Goal: Task Accomplishment & Management: Manage account settings

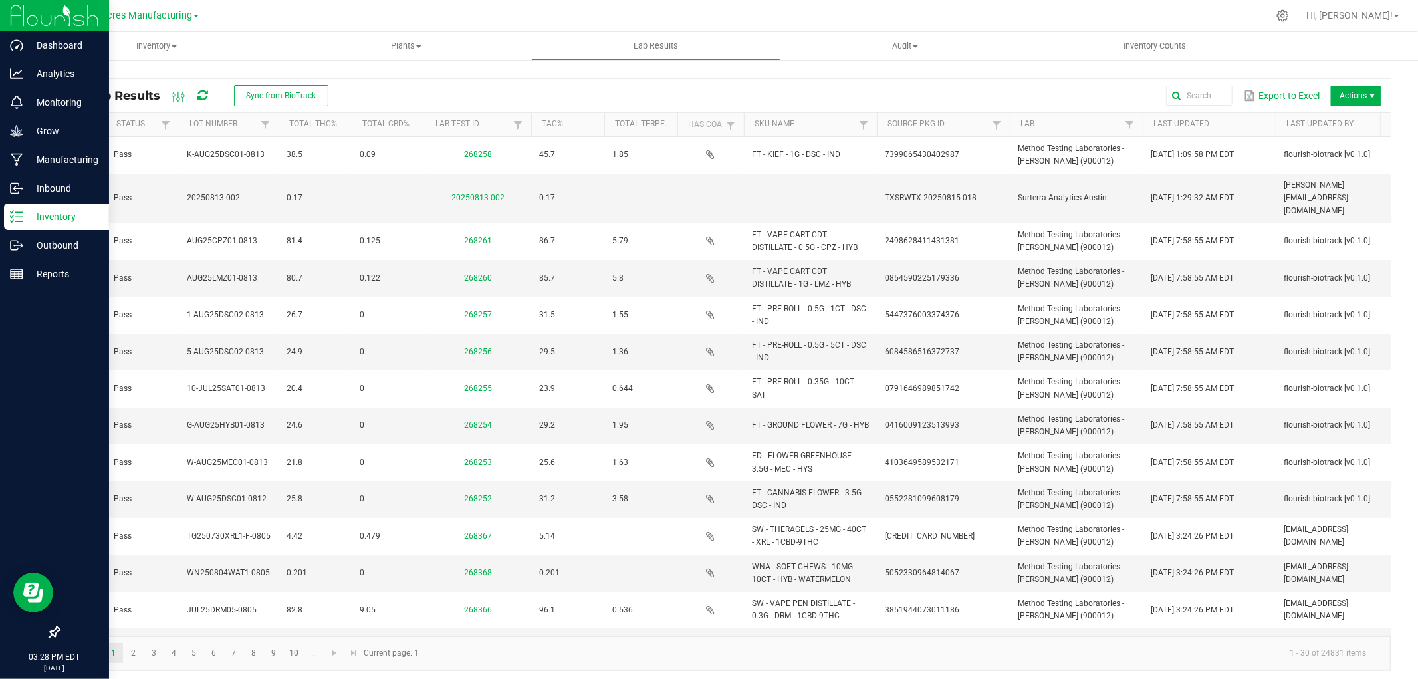
click at [35, 220] on p "Inventory" at bounding box center [63, 217] width 80 height 16
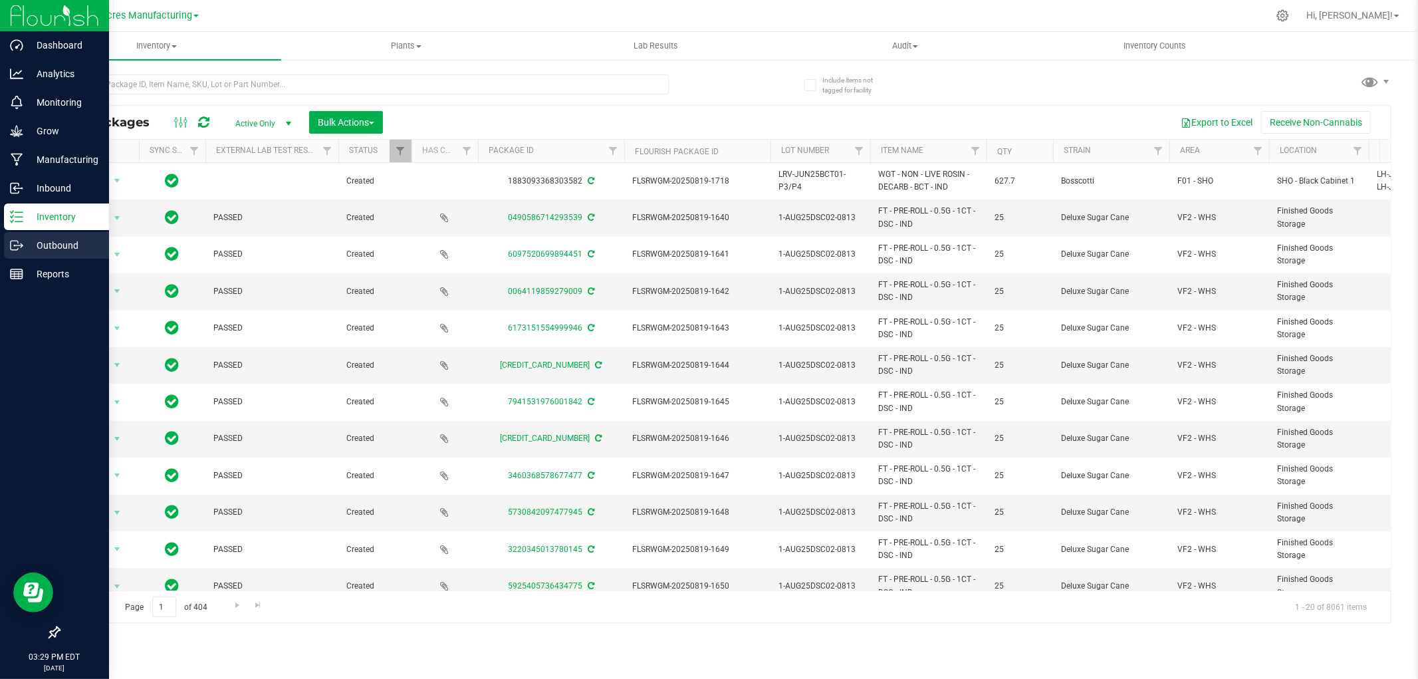
click at [21, 248] on icon at bounding box center [16, 245] width 13 height 13
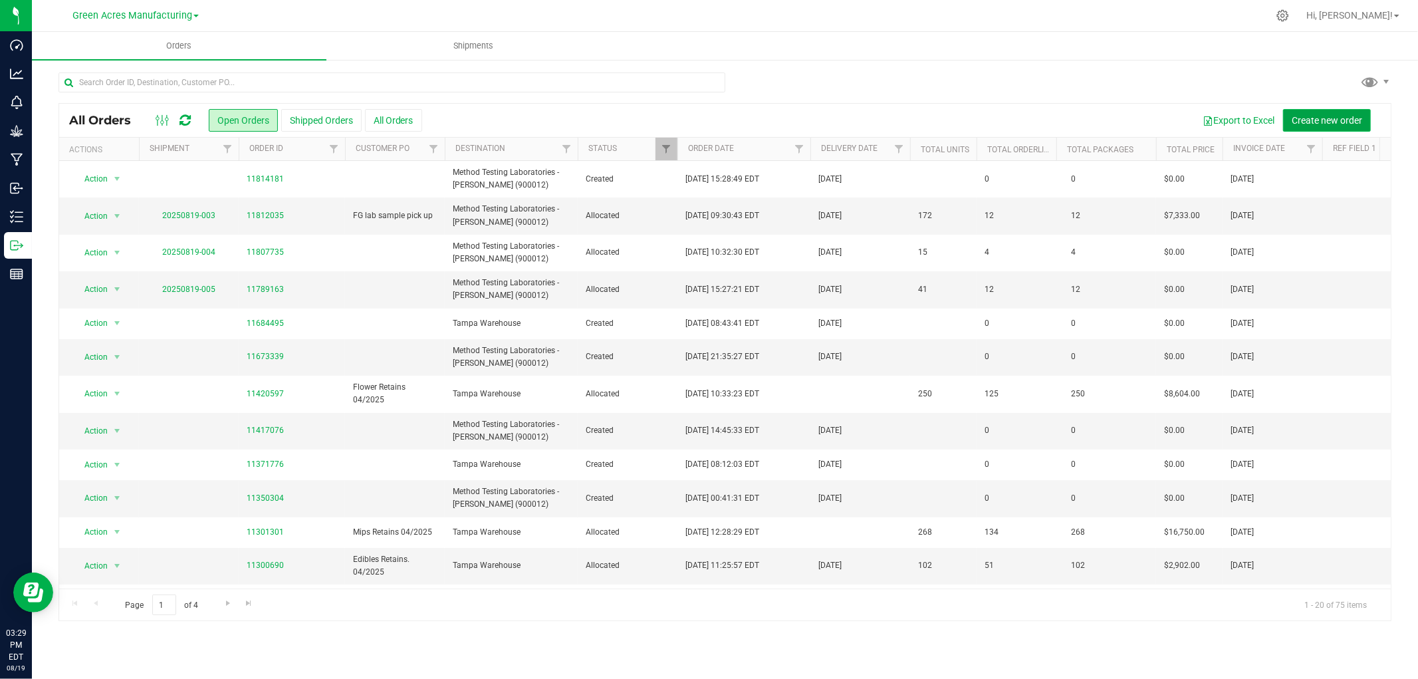
click at [1341, 120] on span "Create new order" at bounding box center [1326, 120] width 70 height 11
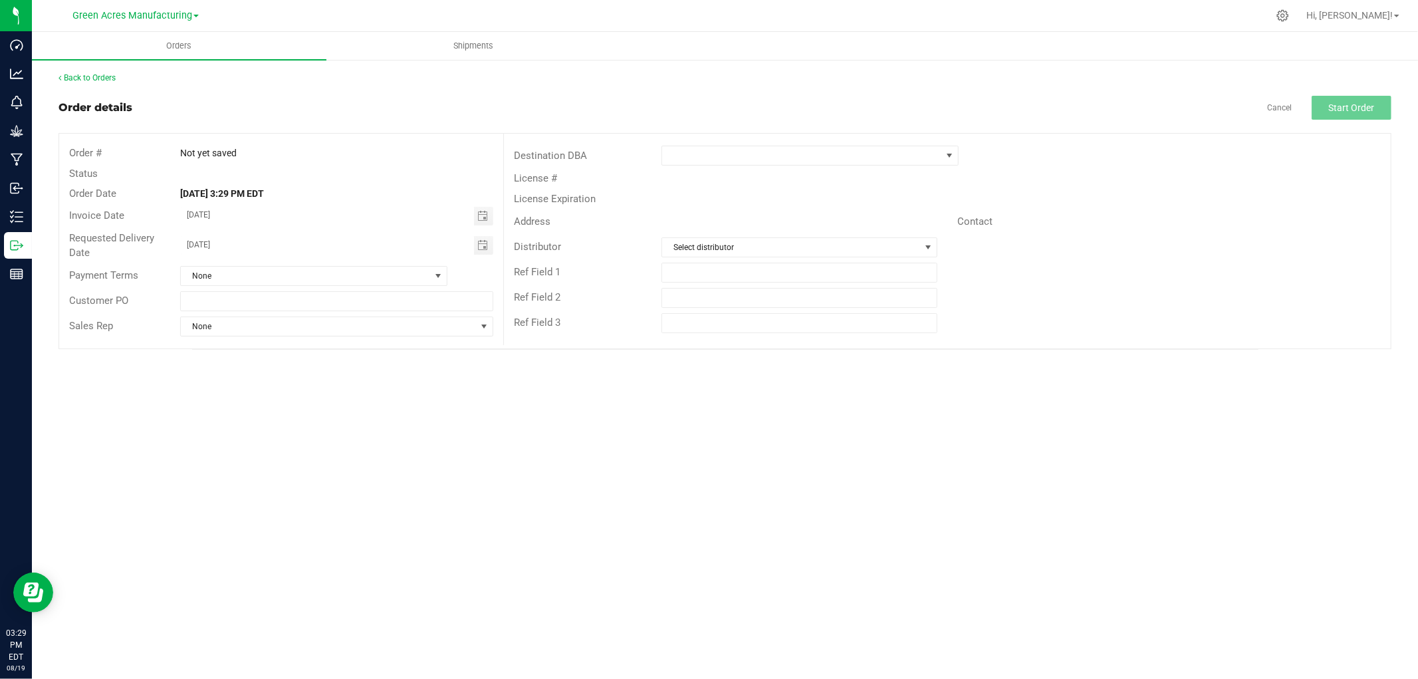
click at [773, 170] on div "License #" at bounding box center [947, 178] width 887 height 21
click at [773, 161] on span at bounding box center [801, 155] width 279 height 19
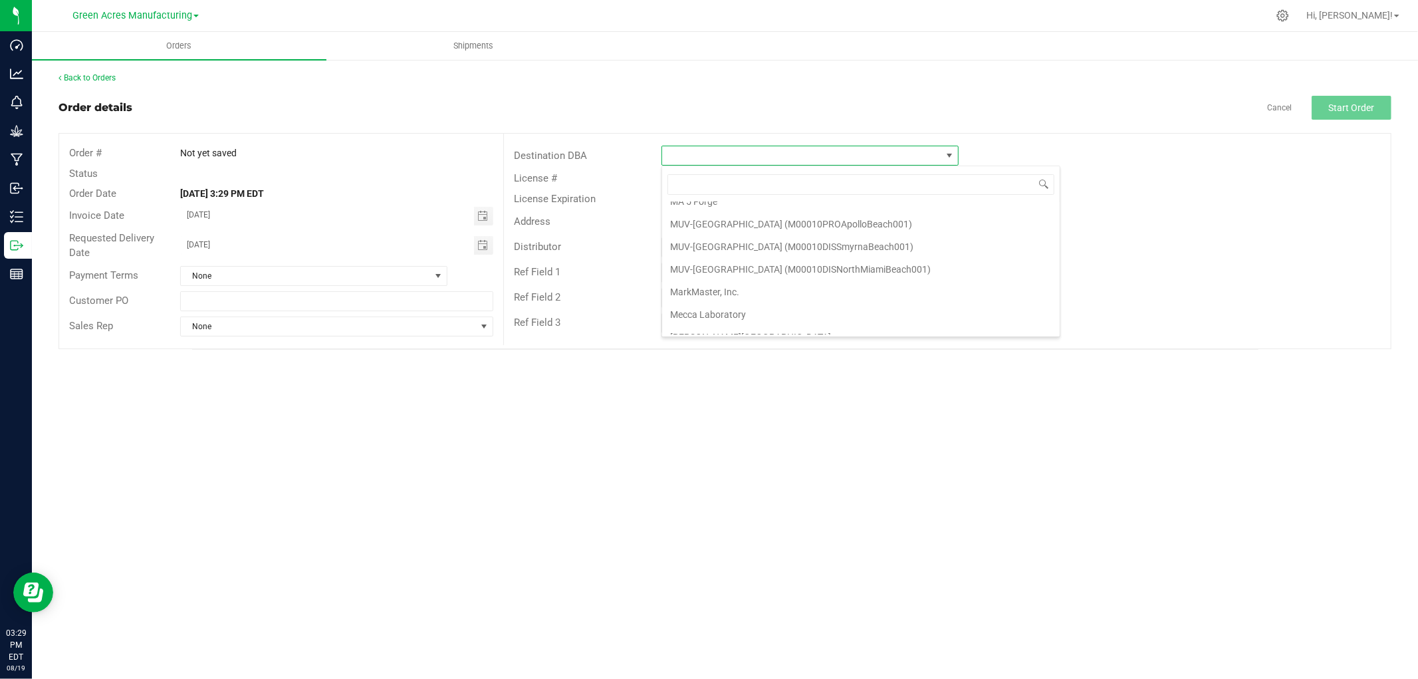
scroll to position [2141, 0]
click at [714, 294] on li "Method Testing Laboratories - [PERSON_NAME] (900012)" at bounding box center [860, 285] width 397 height 23
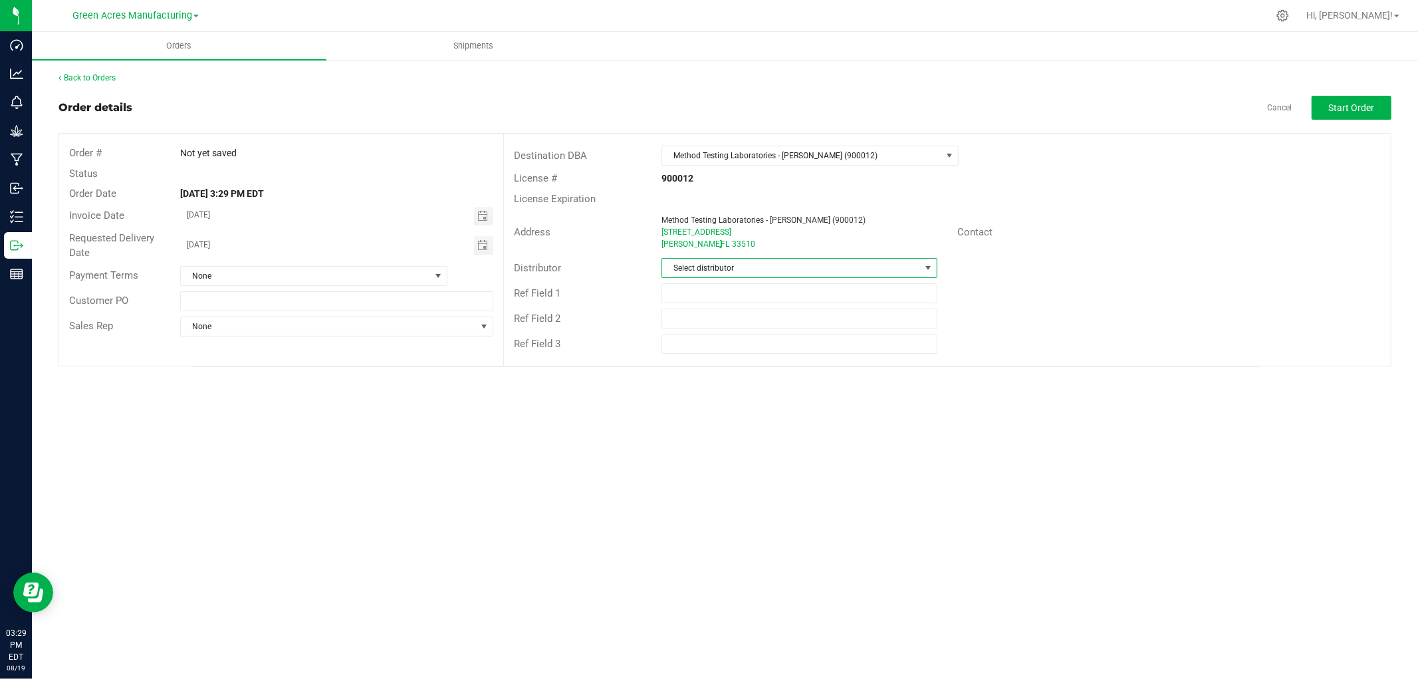
click at [707, 269] on span "Select distributor" at bounding box center [791, 268] width 258 height 19
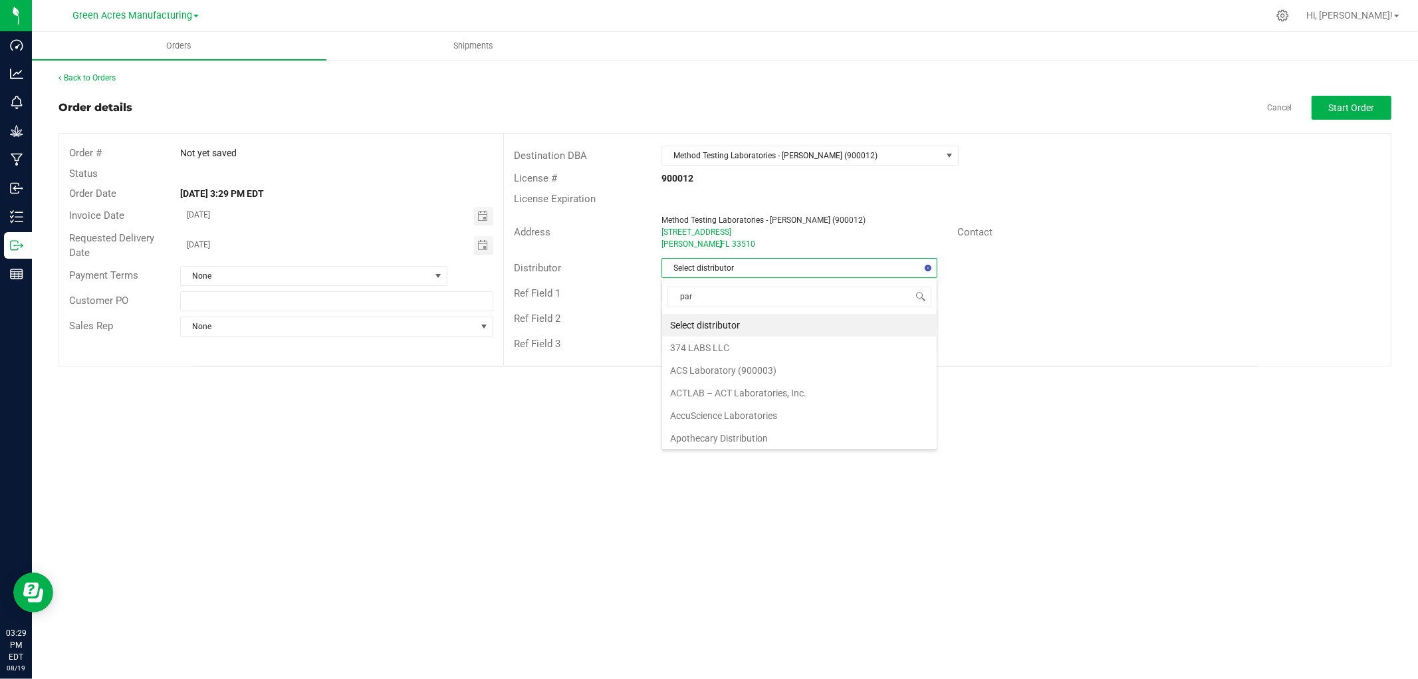
type input "para"
click at [681, 329] on li "Parallel - Wimauma" at bounding box center [799, 325] width 274 height 23
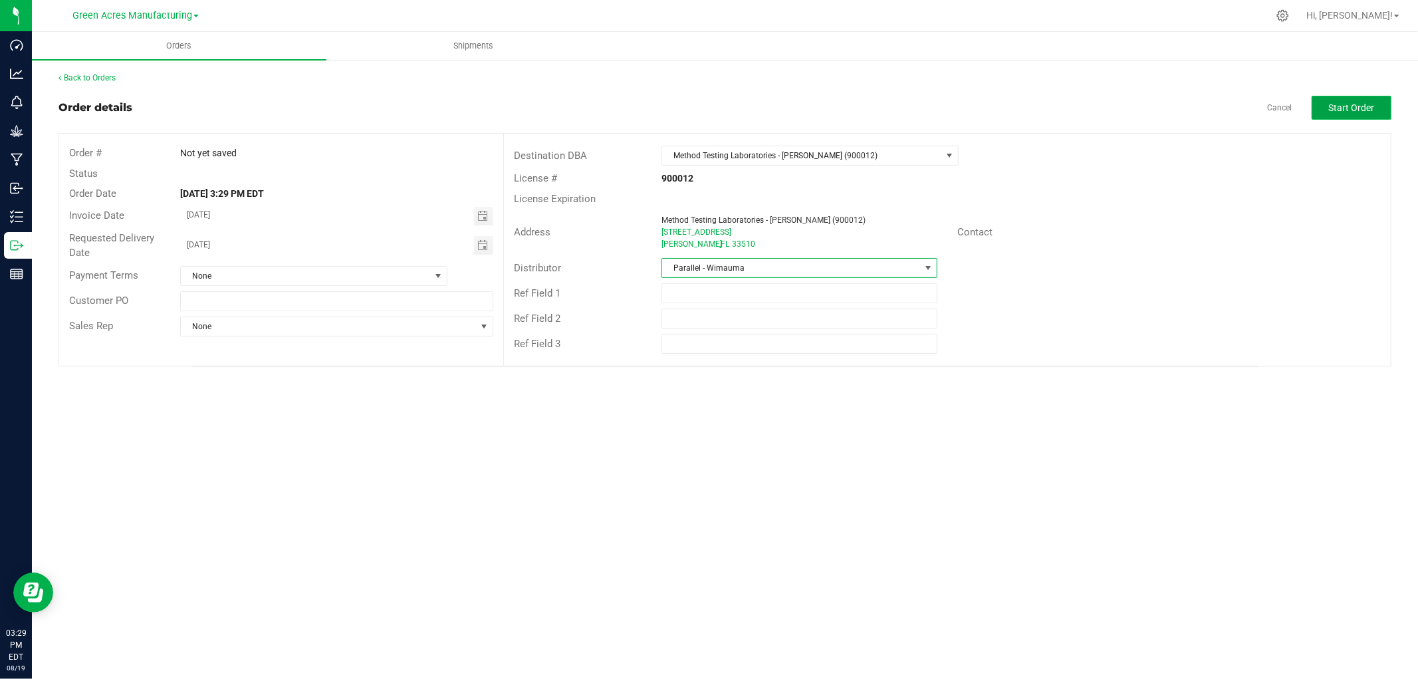
click at [1340, 107] on span "Start Order" at bounding box center [1352, 107] width 46 height 11
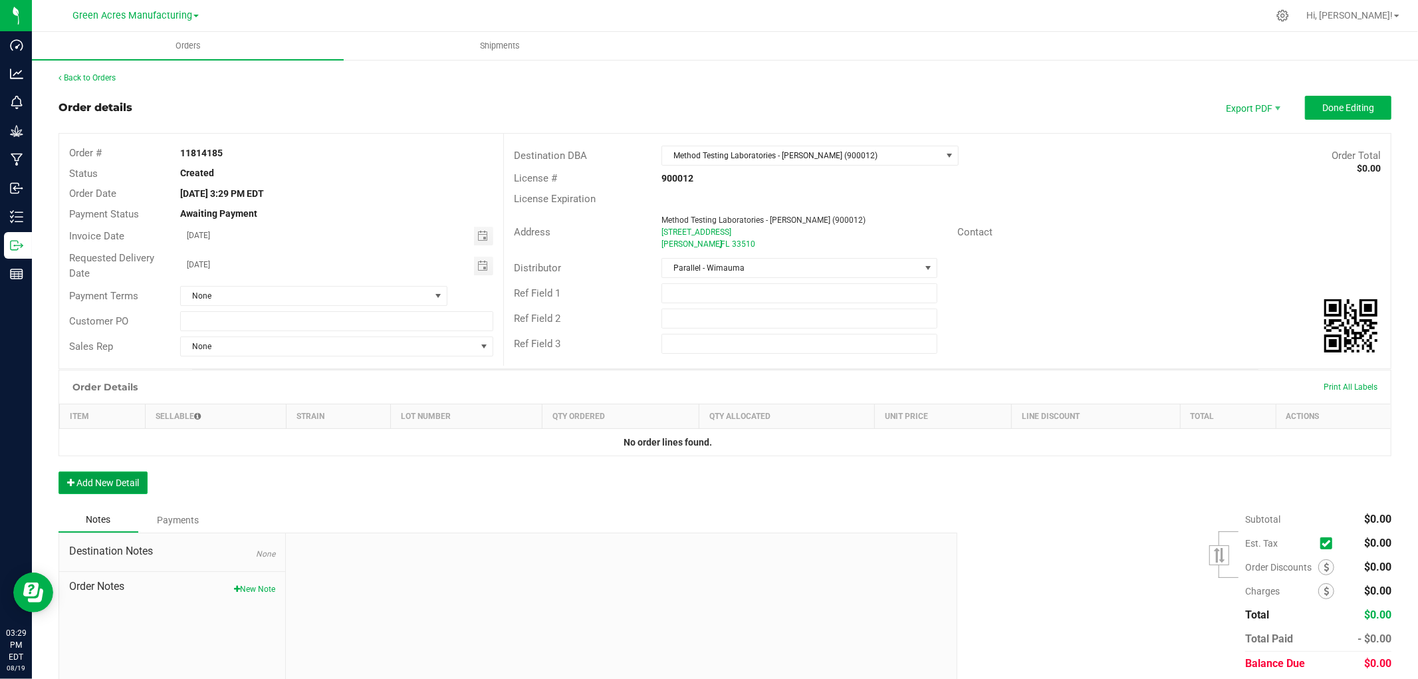
click at [82, 487] on button "Add New Detail" at bounding box center [102, 482] width 89 height 23
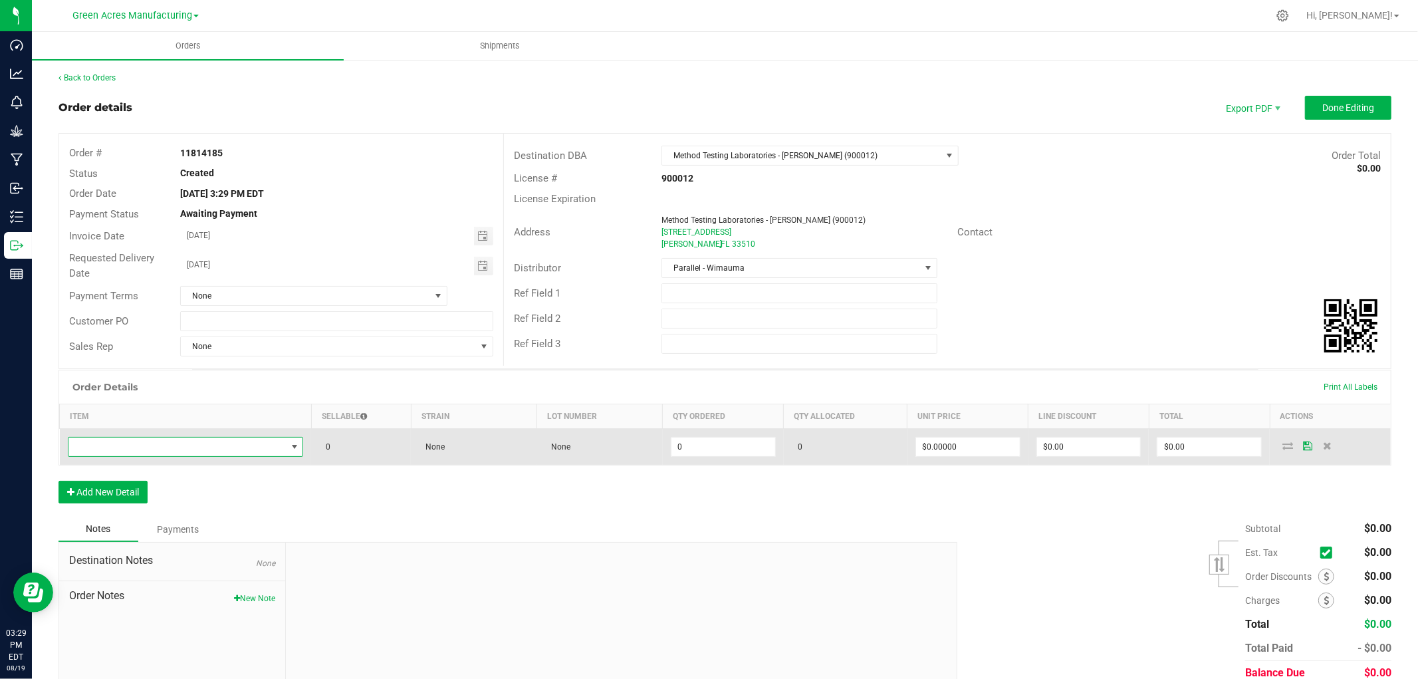
click at [254, 443] on span "NO DATA FOUND" at bounding box center [177, 446] width 218 height 19
type input "FT - VAPE PEN DISTILLATE - 0.3G - ARR - THC"
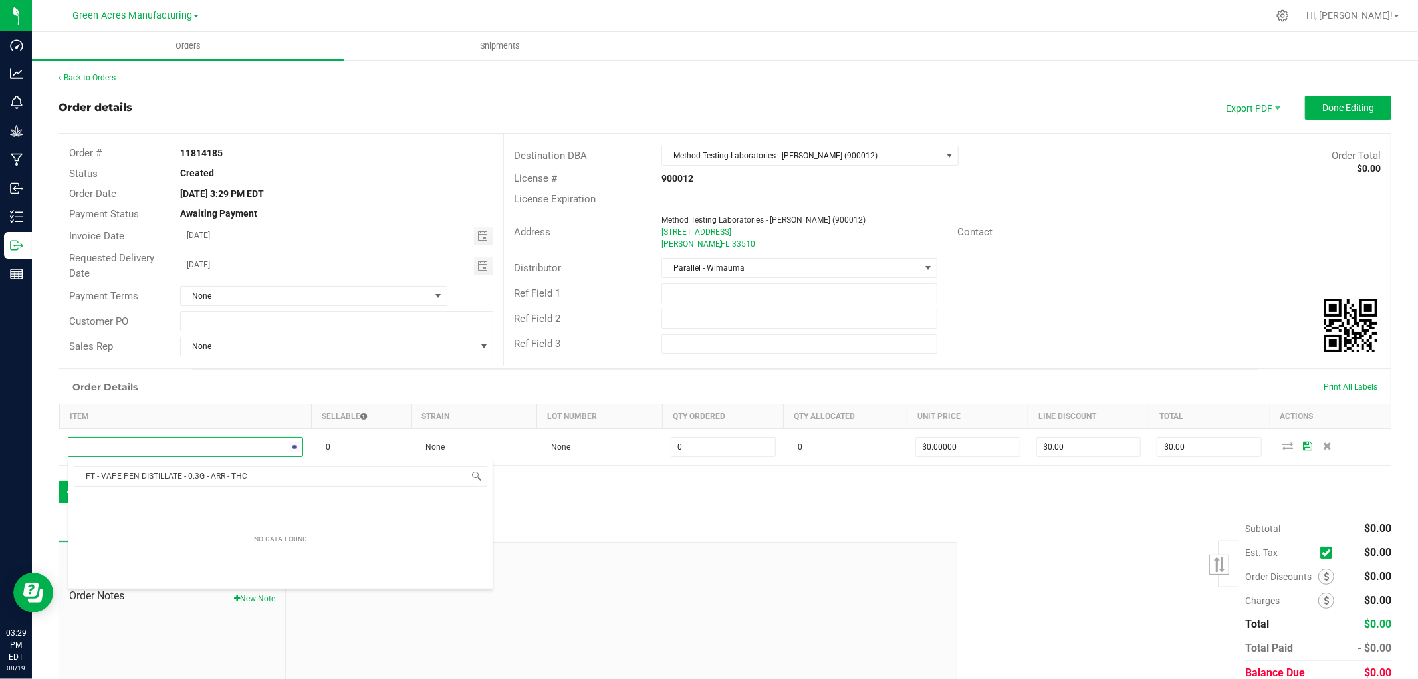
scroll to position [20, 231]
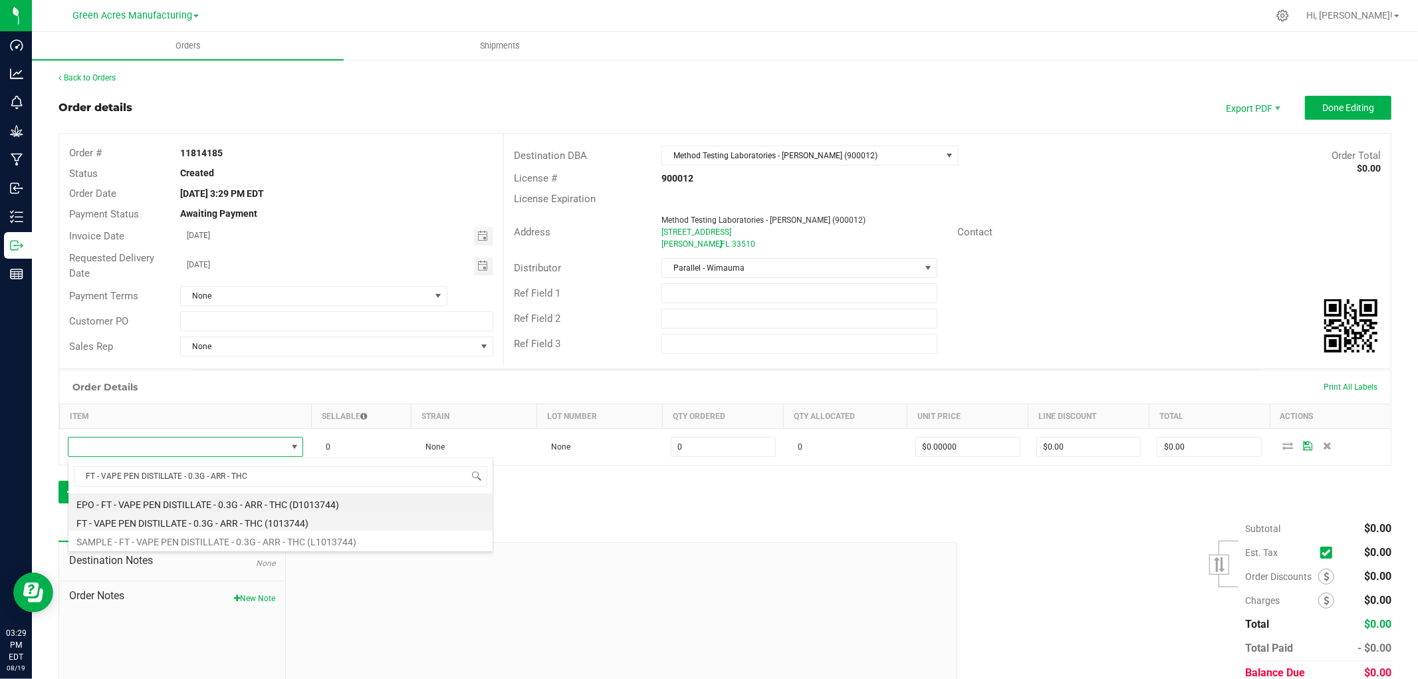
click at [140, 523] on li "FT - VAPE PEN DISTILLATE - 0.3G - ARR - THC (1013744)" at bounding box center [280, 521] width 424 height 19
type input "0 ea"
type input "$35.00000"
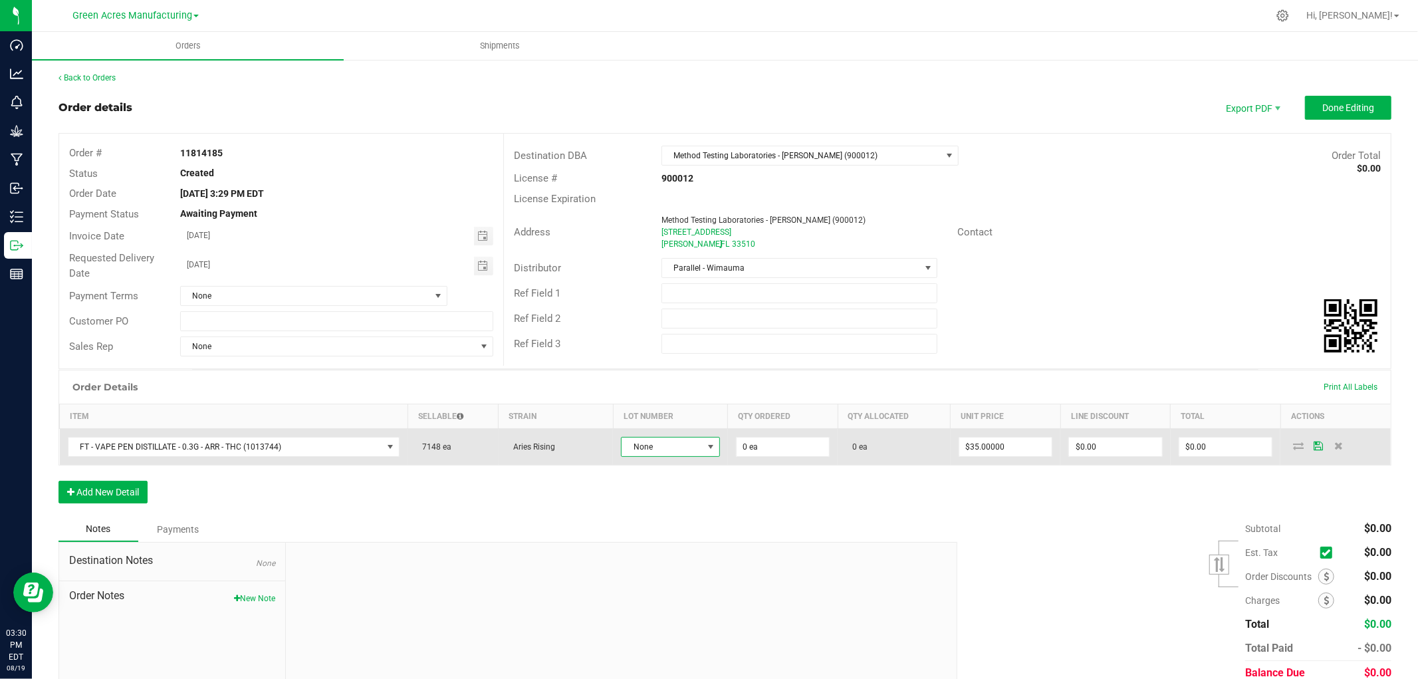
click at [641, 450] on span "None" at bounding box center [661, 446] width 80 height 19
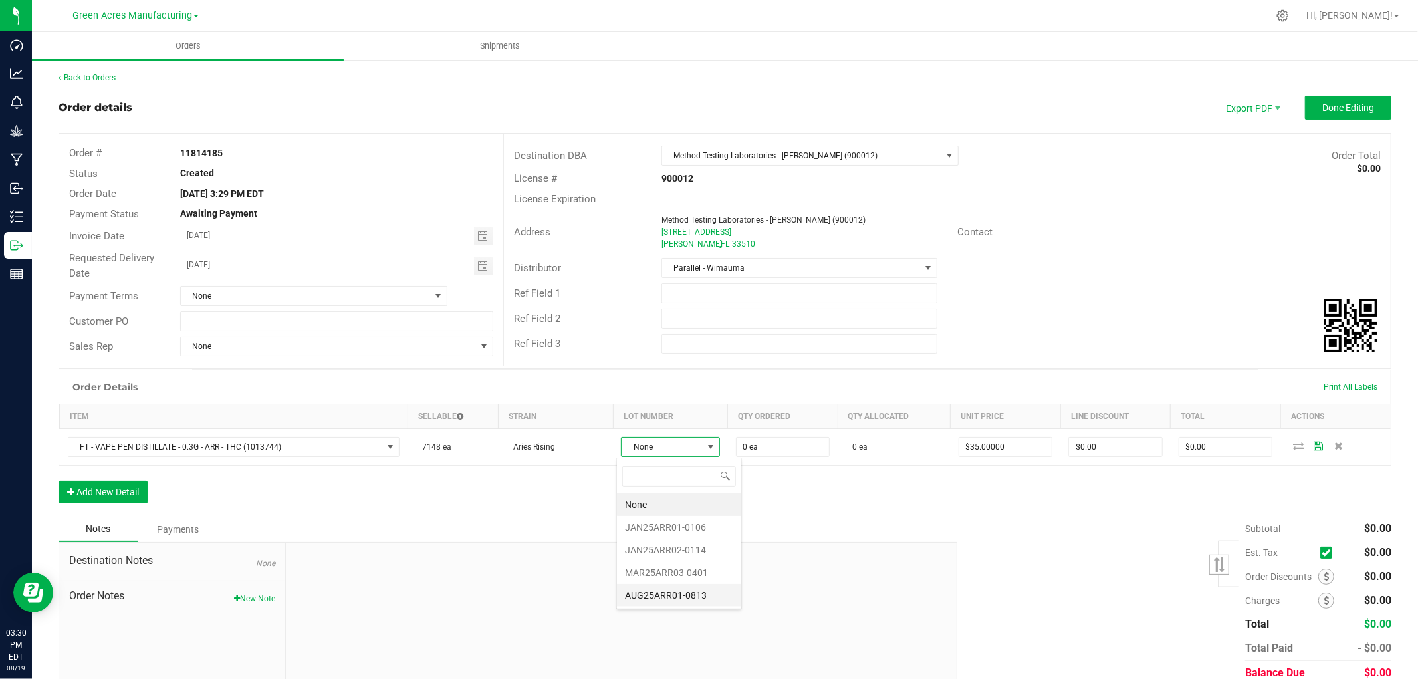
click at [683, 600] on li "AUG25ARR01-0813" at bounding box center [679, 595] width 124 height 23
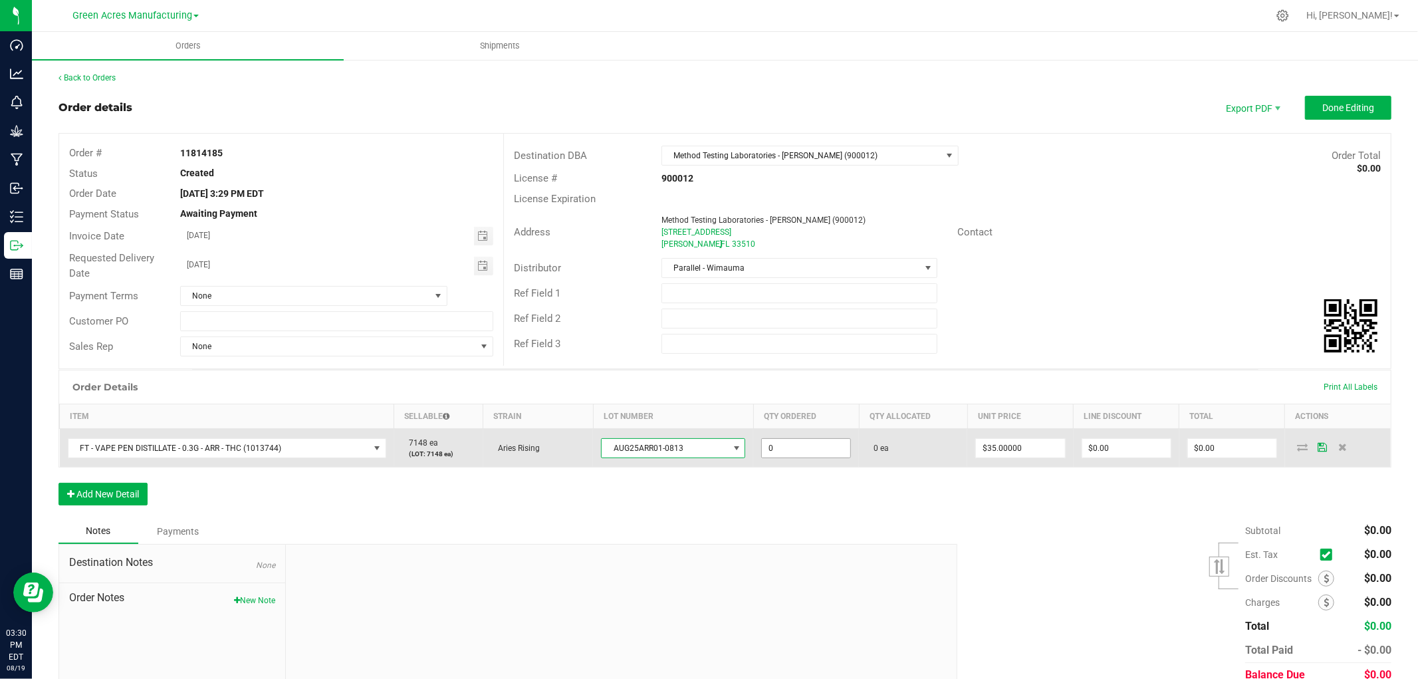
click at [796, 444] on input "0" at bounding box center [806, 448] width 88 height 19
type input "50 ea"
type input "$1,750.00"
click at [897, 446] on td "0 ea" at bounding box center [913, 448] width 108 height 39
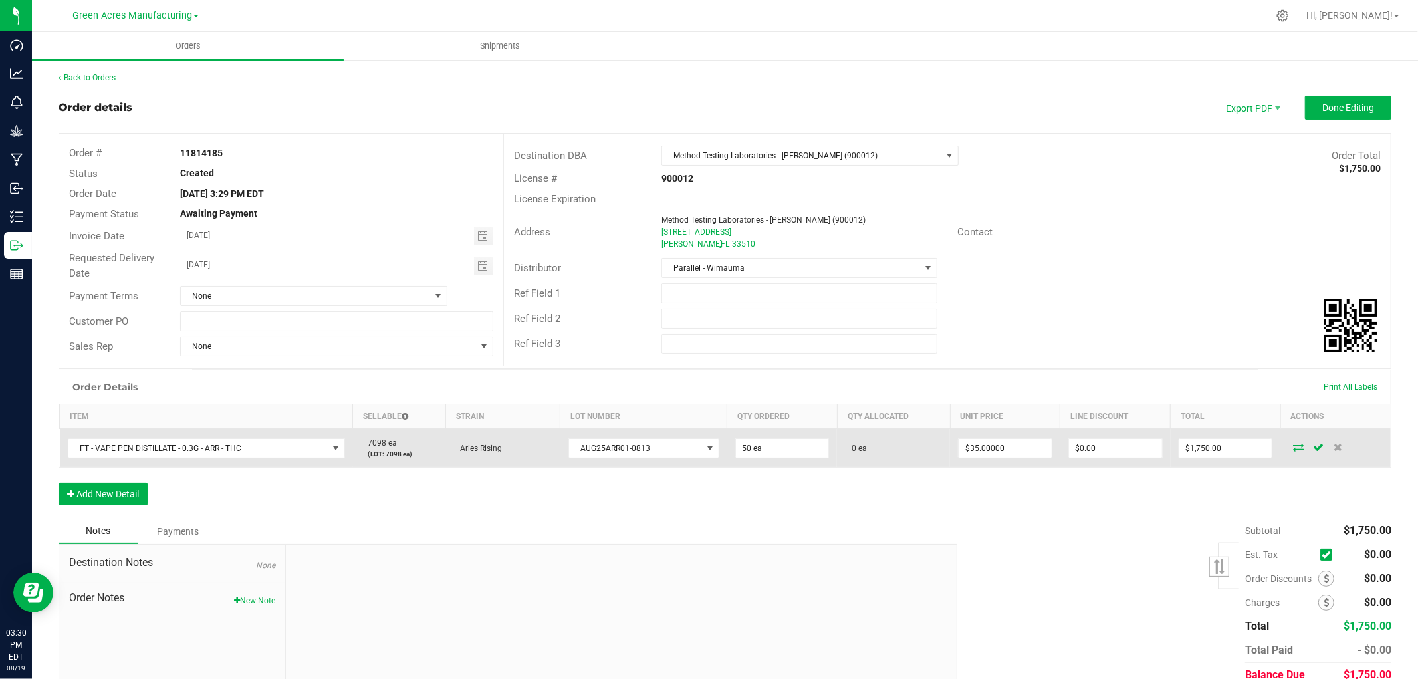
click at [1293, 447] on icon at bounding box center [1298, 447] width 11 height 8
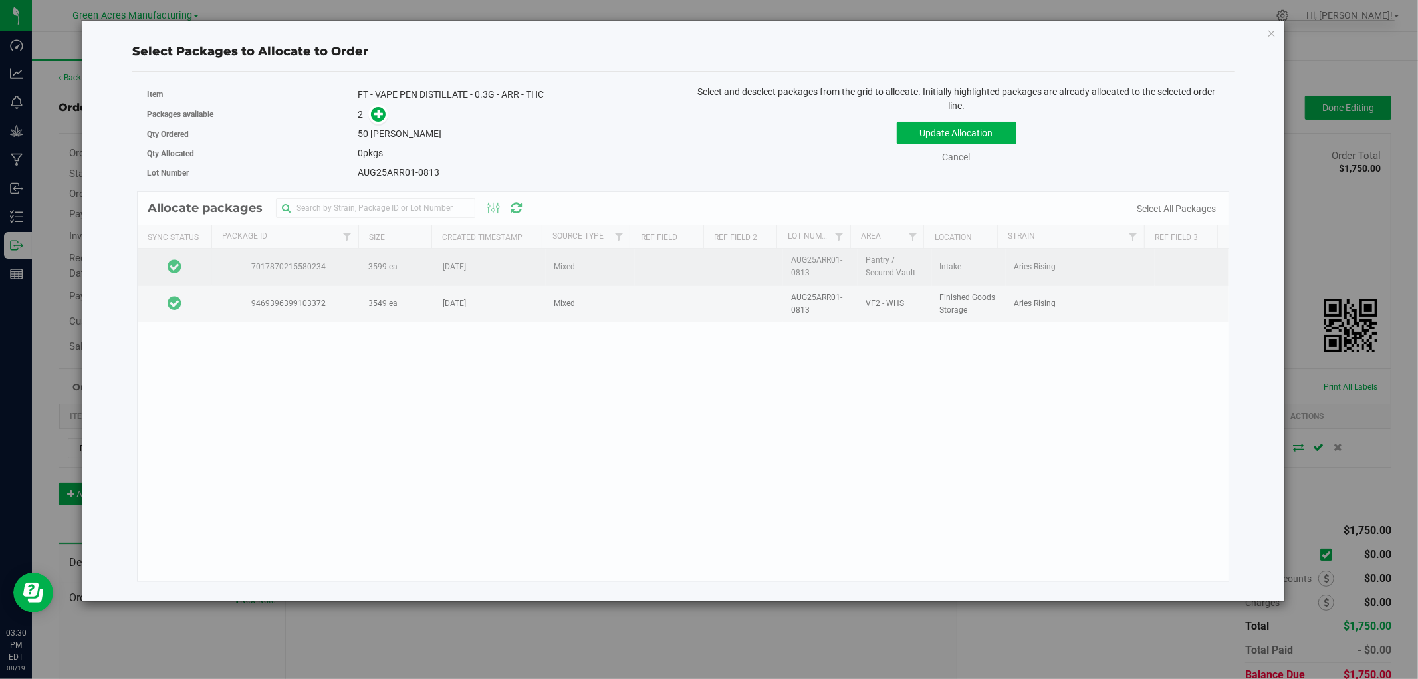
click at [201, 257] on td at bounding box center [175, 267] width 74 height 37
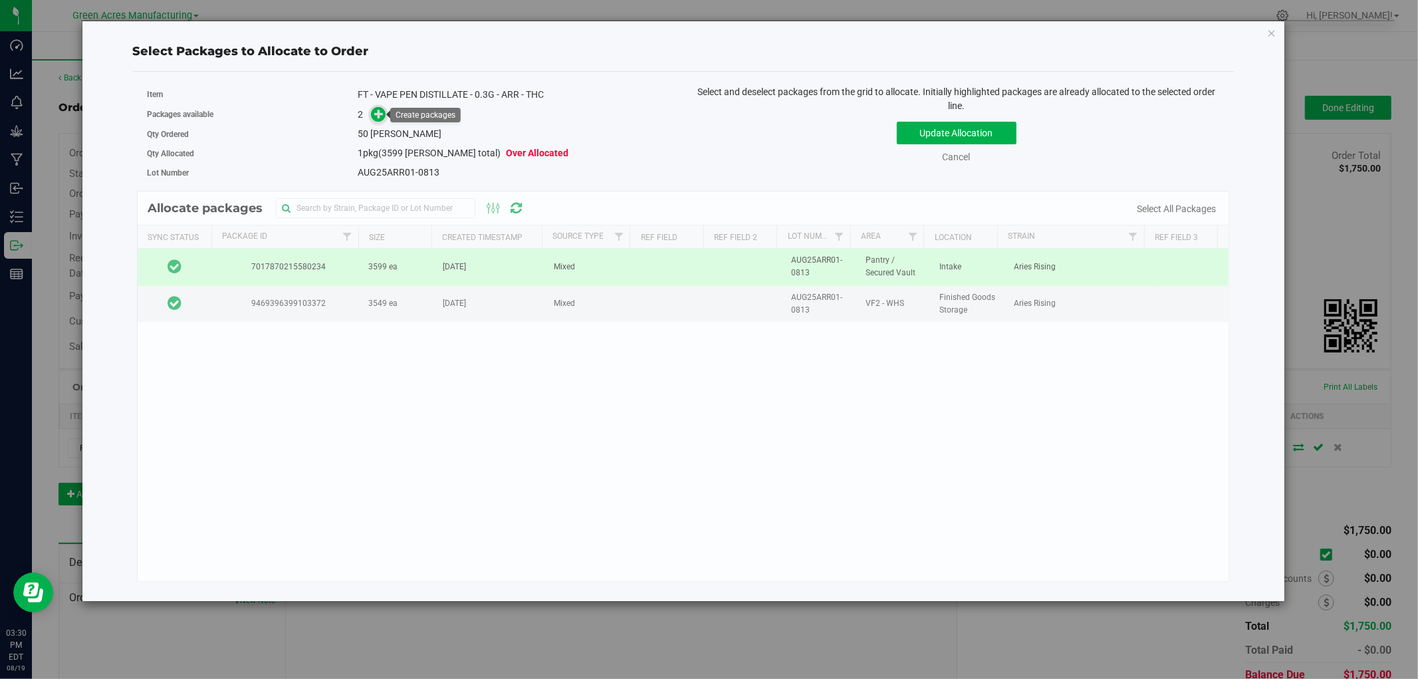
click at [375, 112] on icon at bounding box center [379, 113] width 11 height 11
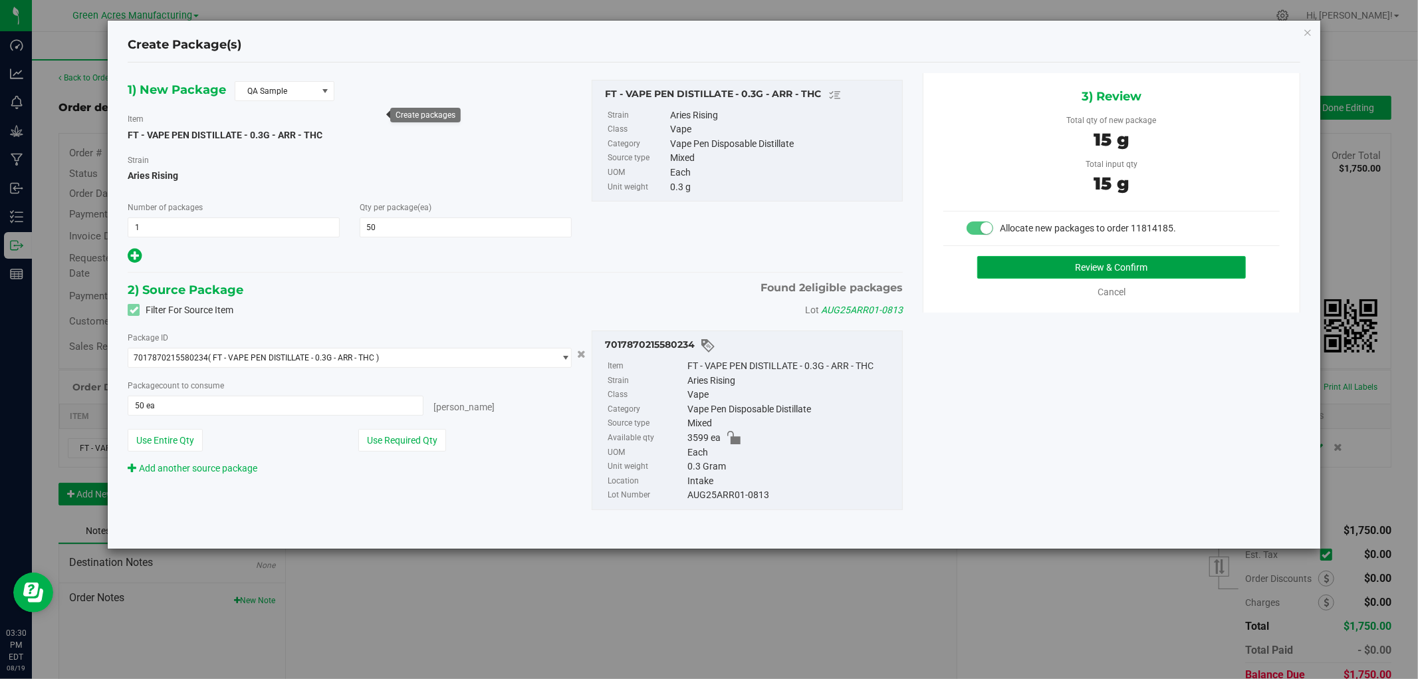
click at [994, 268] on button "Review & Confirm" at bounding box center [1111, 267] width 269 height 23
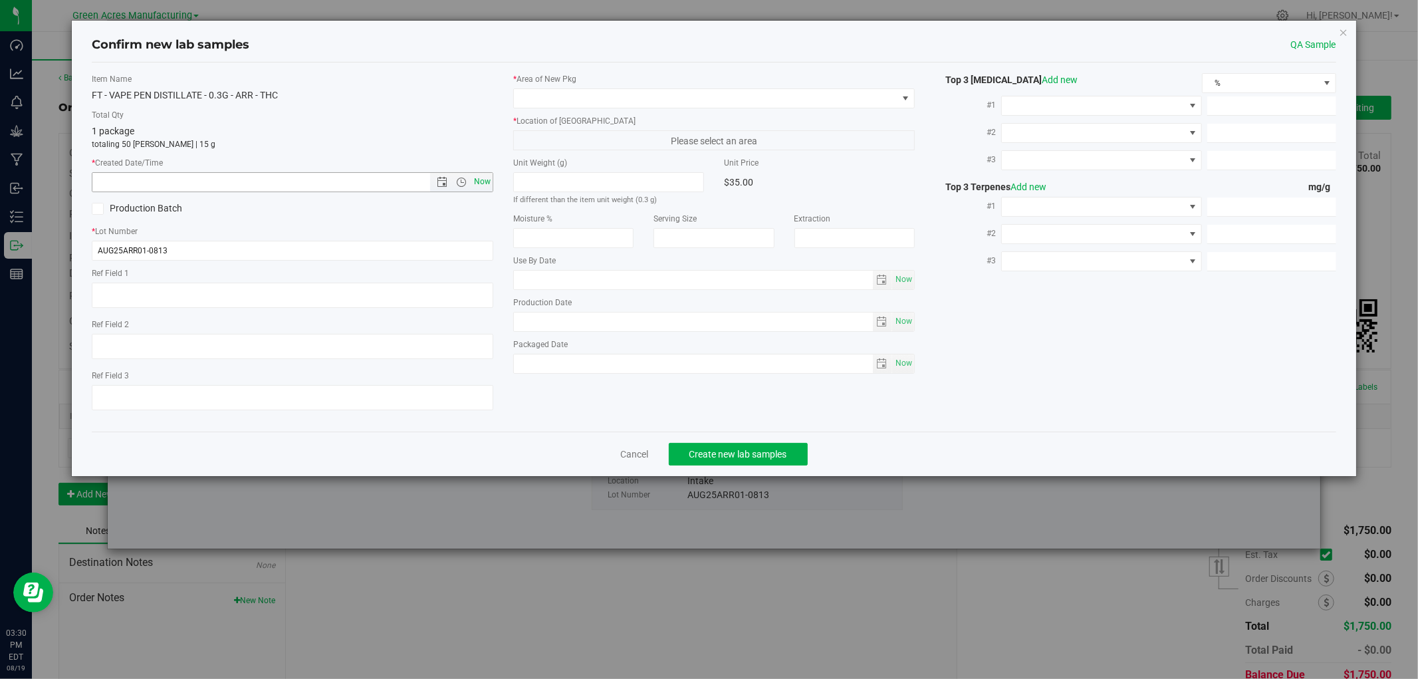
click at [485, 183] on span "Now" at bounding box center [482, 181] width 23 height 19
type input "[DATE] 3:30 PM"
click at [602, 100] on span at bounding box center [705, 98] width 383 height 19
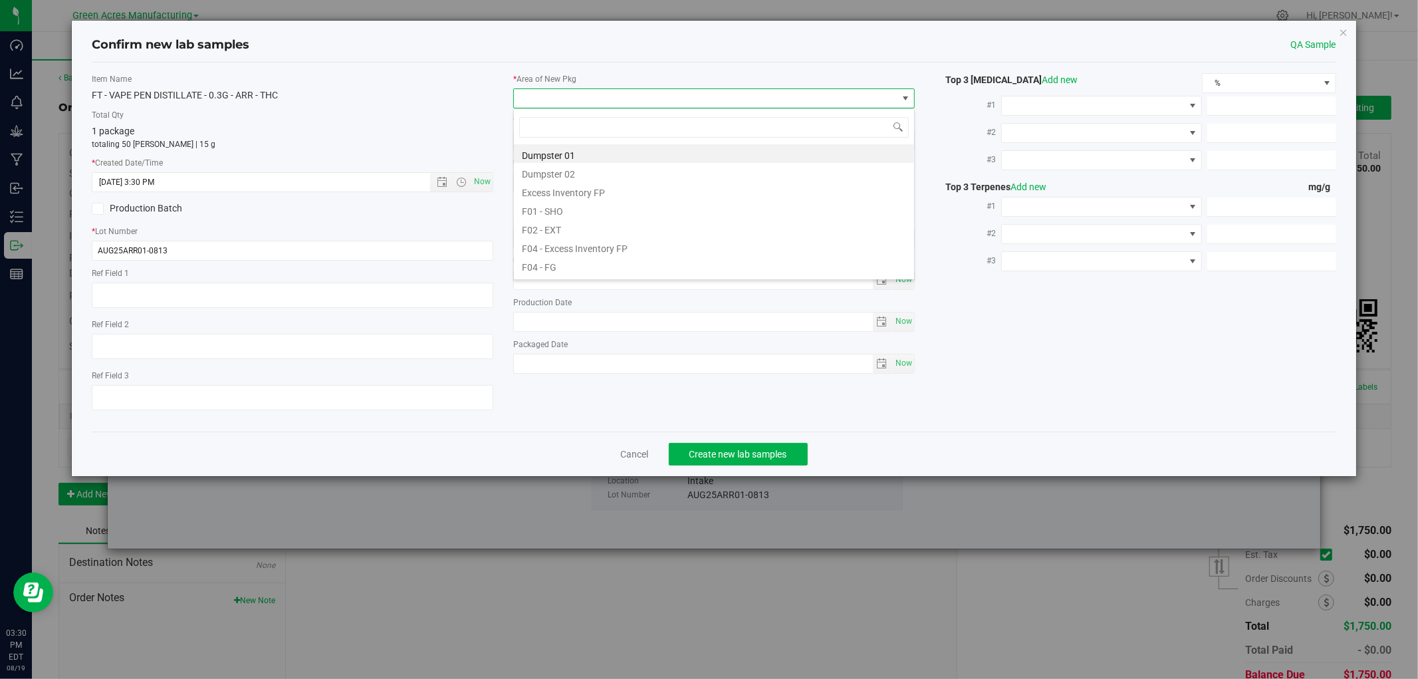
scroll to position [20, 401]
type input "pantry"
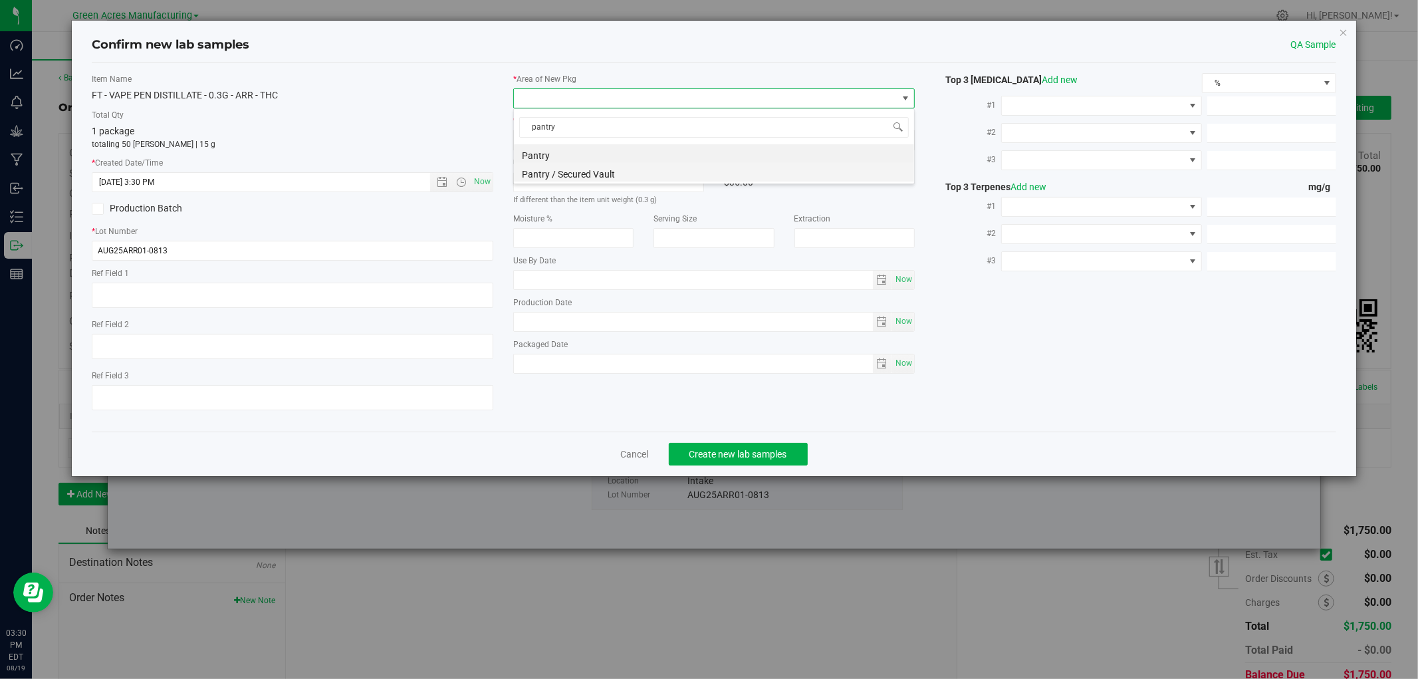
click at [539, 178] on li "Pantry / Secured Vault" at bounding box center [714, 172] width 400 height 19
click at [540, 143] on span "Freezer" at bounding box center [705, 140] width 383 height 19
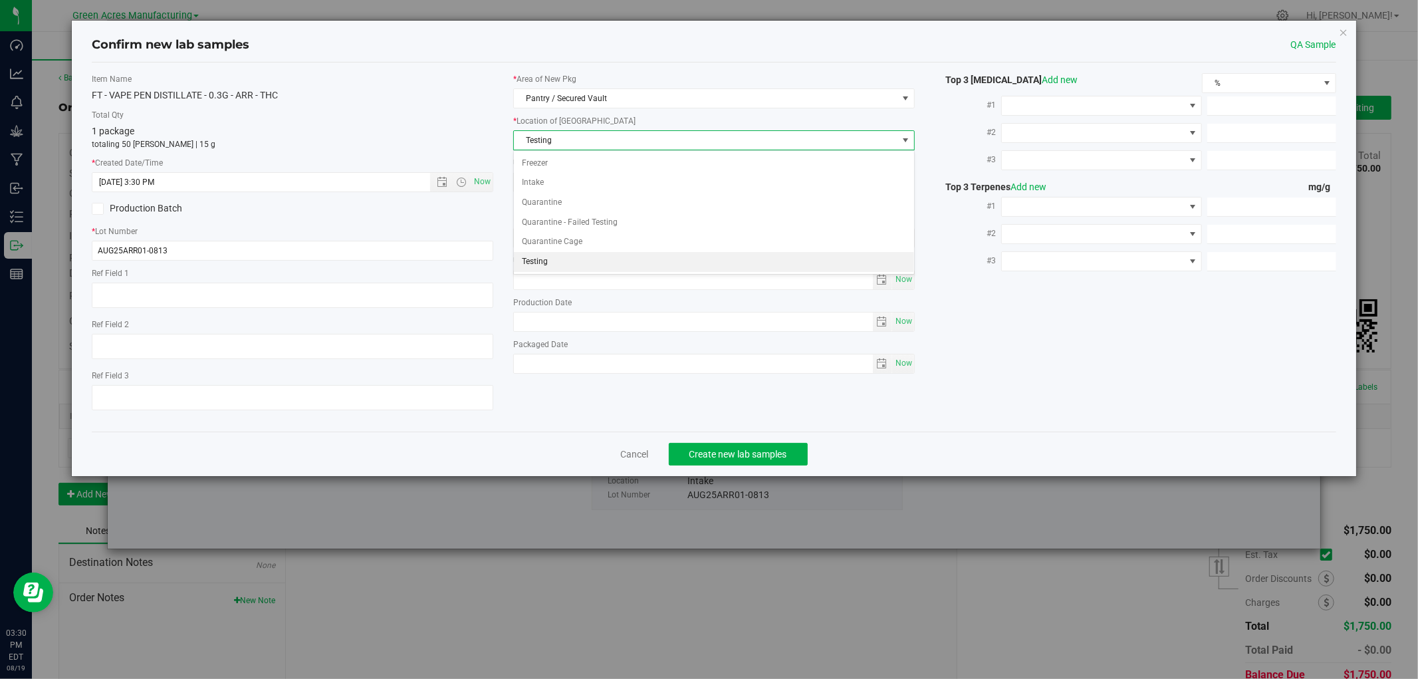
click at [524, 263] on li "Testing" at bounding box center [714, 262] width 400 height 20
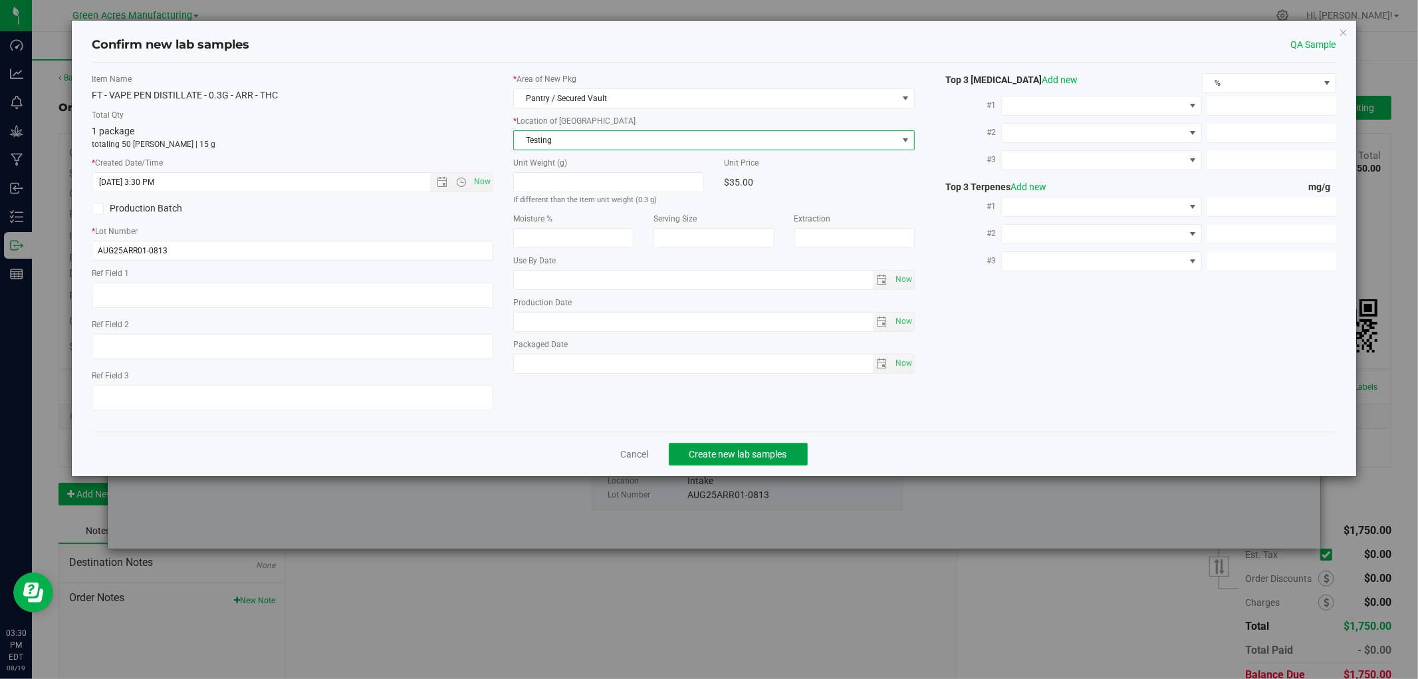
click at [733, 450] on button "Create new lab samples" at bounding box center [738, 454] width 139 height 23
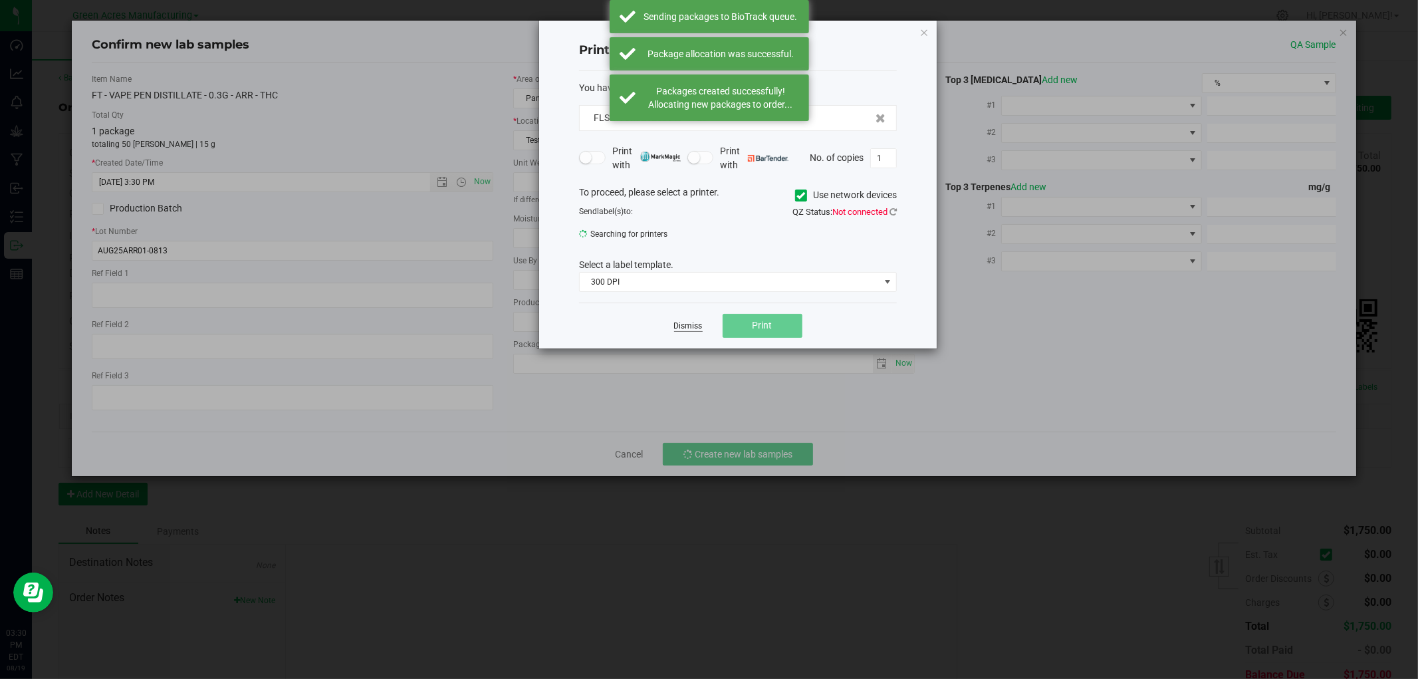
click at [687, 324] on link "Dismiss" at bounding box center [688, 325] width 29 height 11
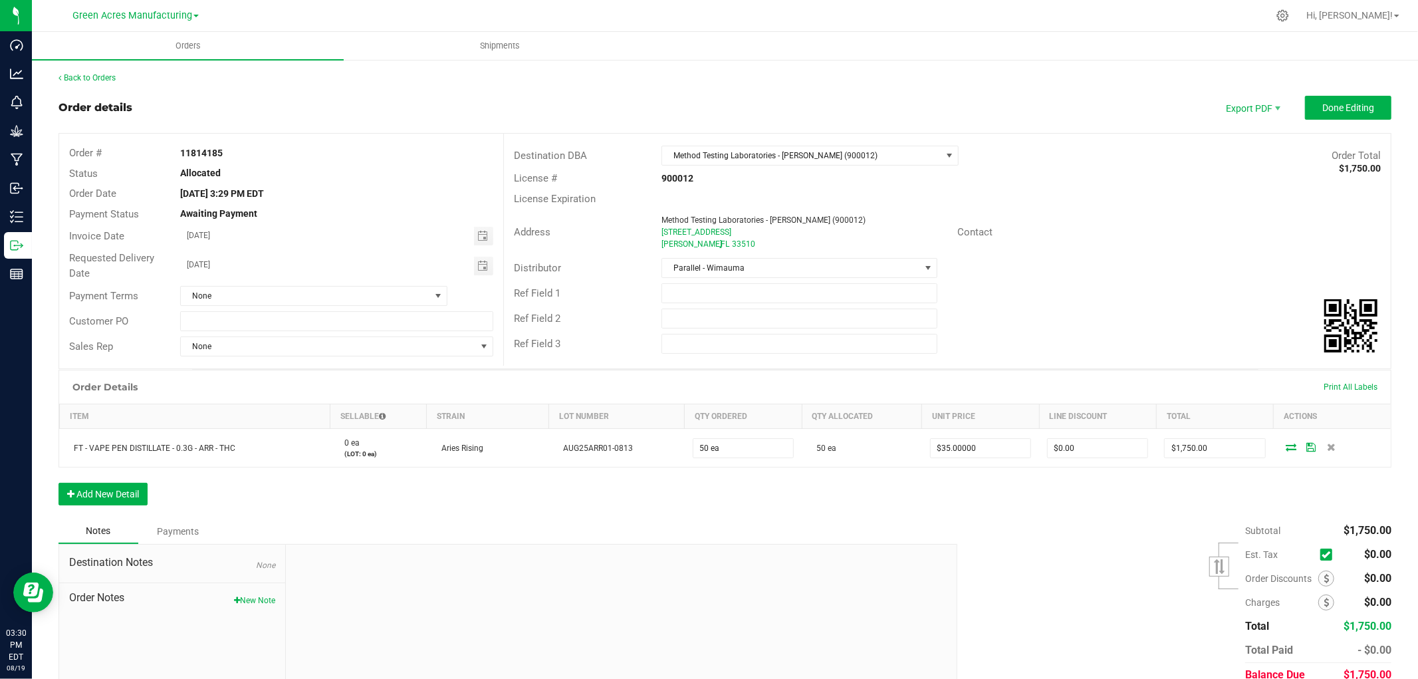
click at [211, 151] on strong "11814185" at bounding box center [201, 153] width 43 height 11
copy strong "11814185"
click at [1326, 103] on span "Done Editing" at bounding box center [1348, 107] width 52 height 11
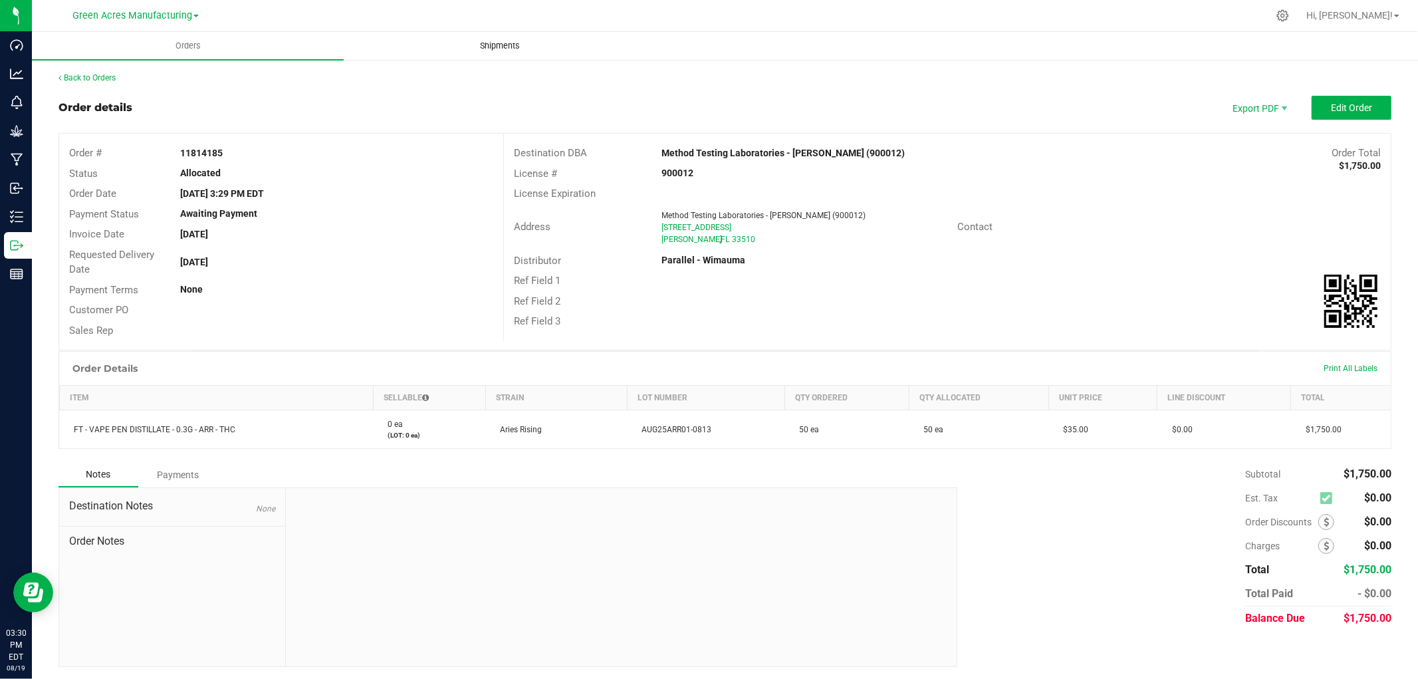
click at [505, 42] on span "Shipments" at bounding box center [500, 46] width 76 height 12
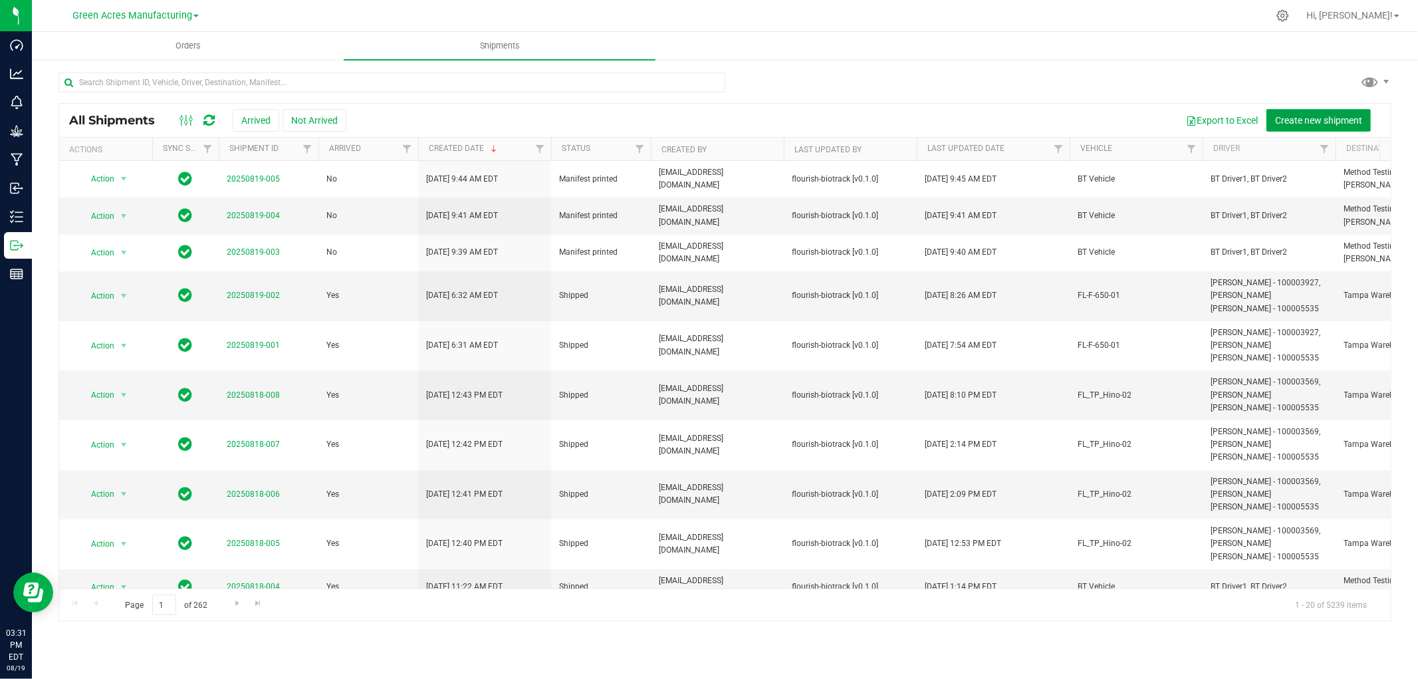
click at [1294, 116] on span "Create new shipment" at bounding box center [1318, 120] width 87 height 11
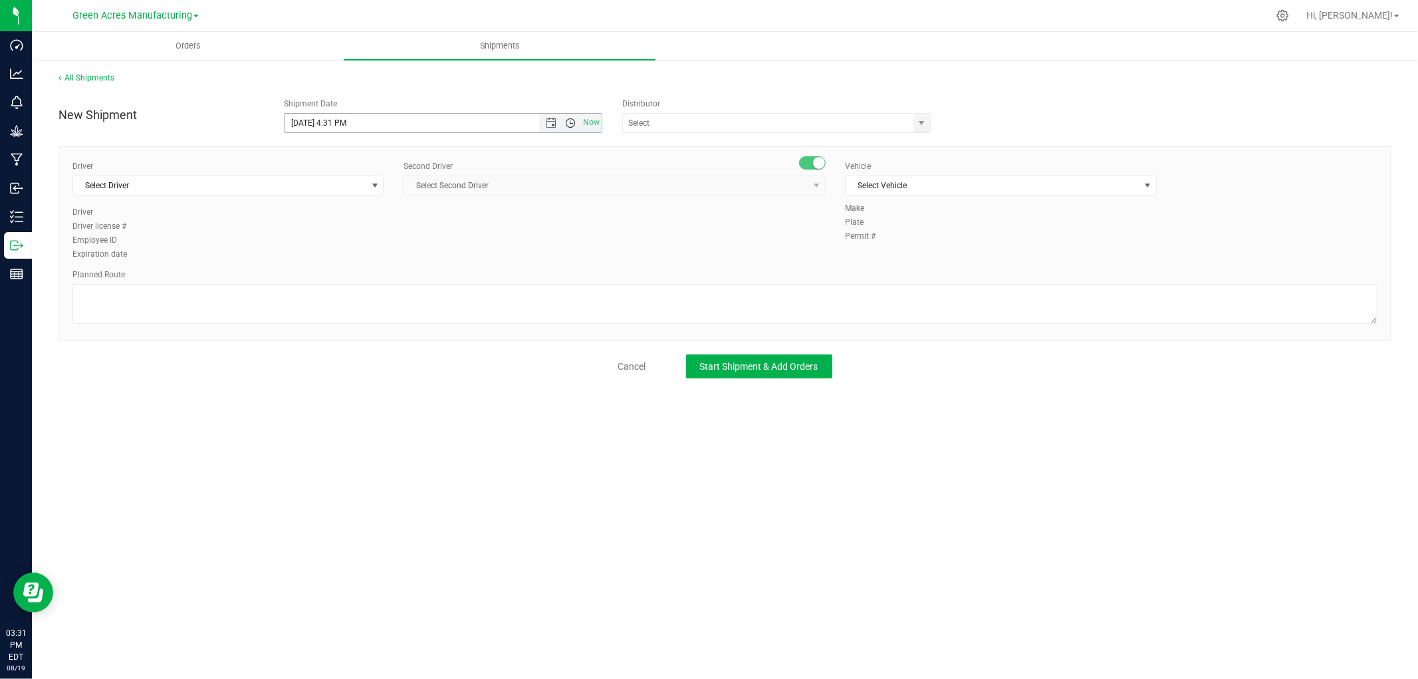
click at [568, 121] on span "Open the time view" at bounding box center [570, 123] width 11 height 11
click at [315, 204] on li "4:00 AM" at bounding box center [442, 207] width 316 height 17
click at [573, 122] on span "Open the time view" at bounding box center [570, 123] width 11 height 11
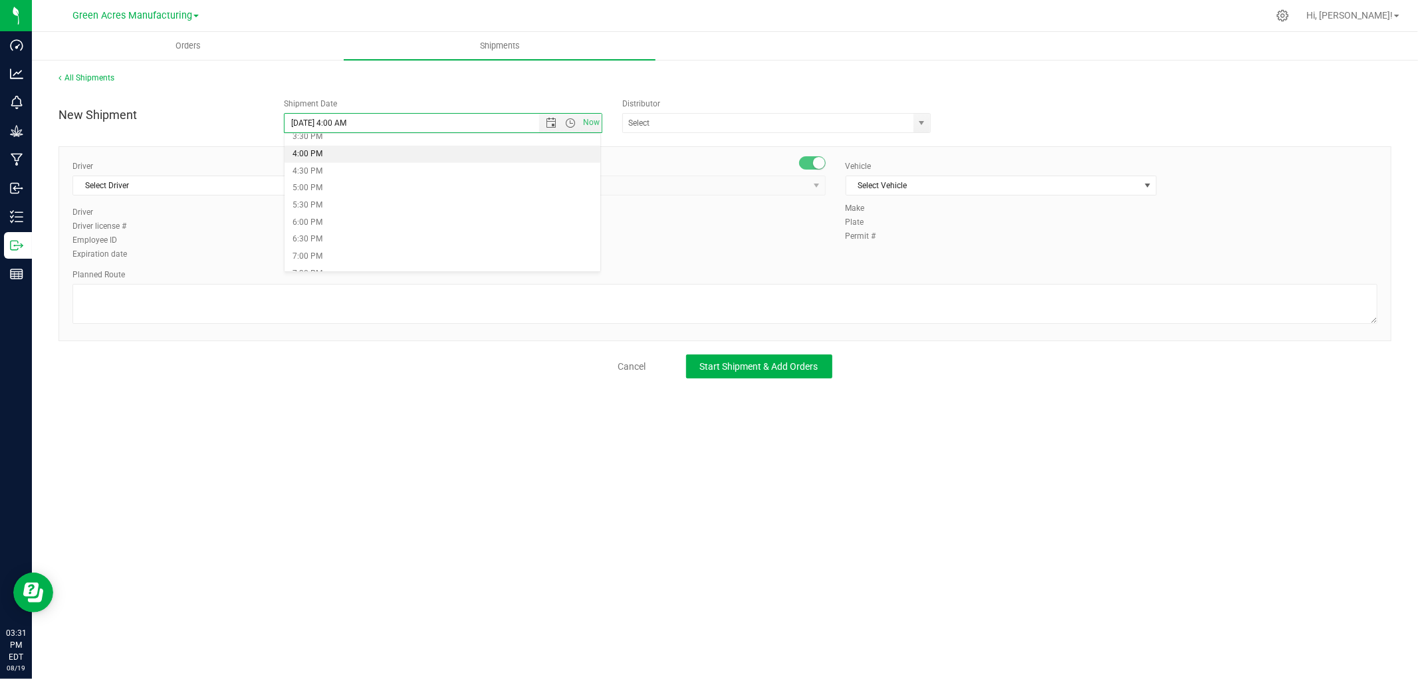
click at [321, 153] on li "4:00 PM" at bounding box center [442, 154] width 316 height 17
type input "[DATE] 4:00 PM"
click at [666, 120] on input "text" at bounding box center [764, 123] width 282 height 19
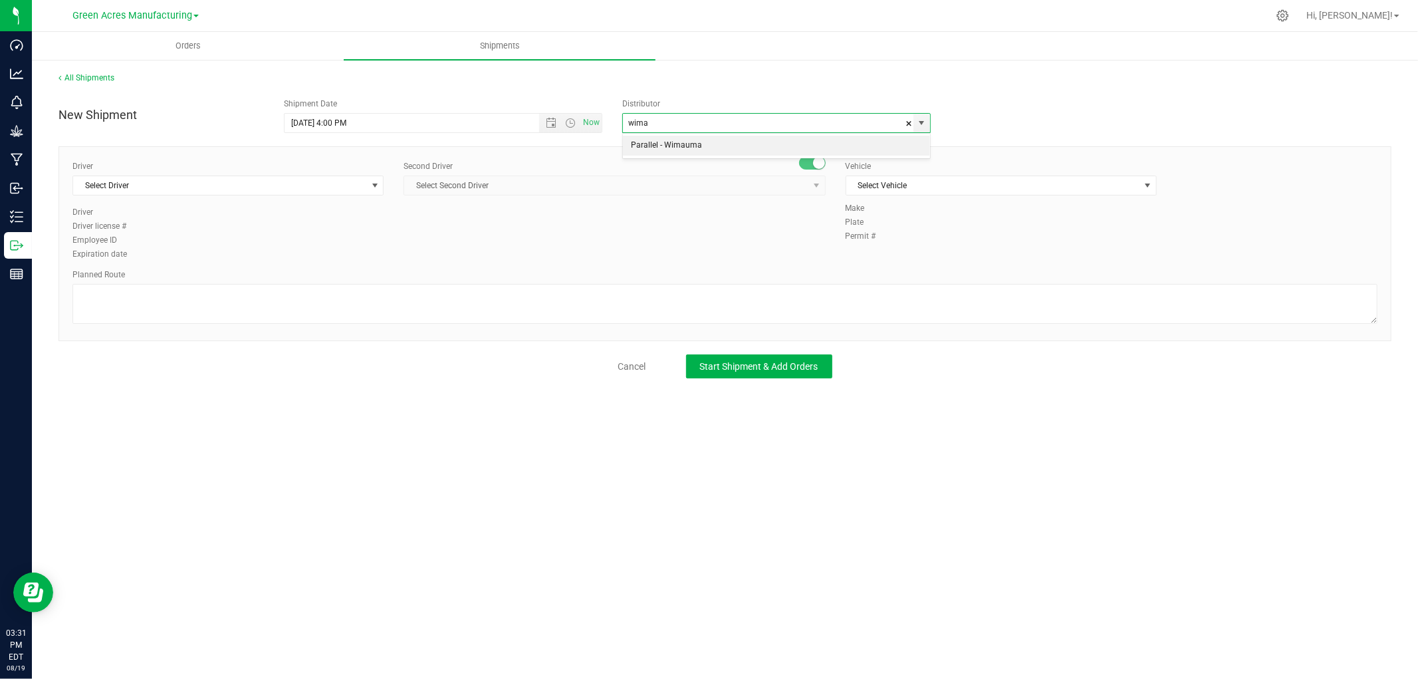
click at [698, 145] on li "Parallel - Wimauma" at bounding box center [776, 146] width 307 height 20
type input "Parallel - Wimauma"
click at [377, 191] on span "select" at bounding box center [374, 185] width 17 height 19
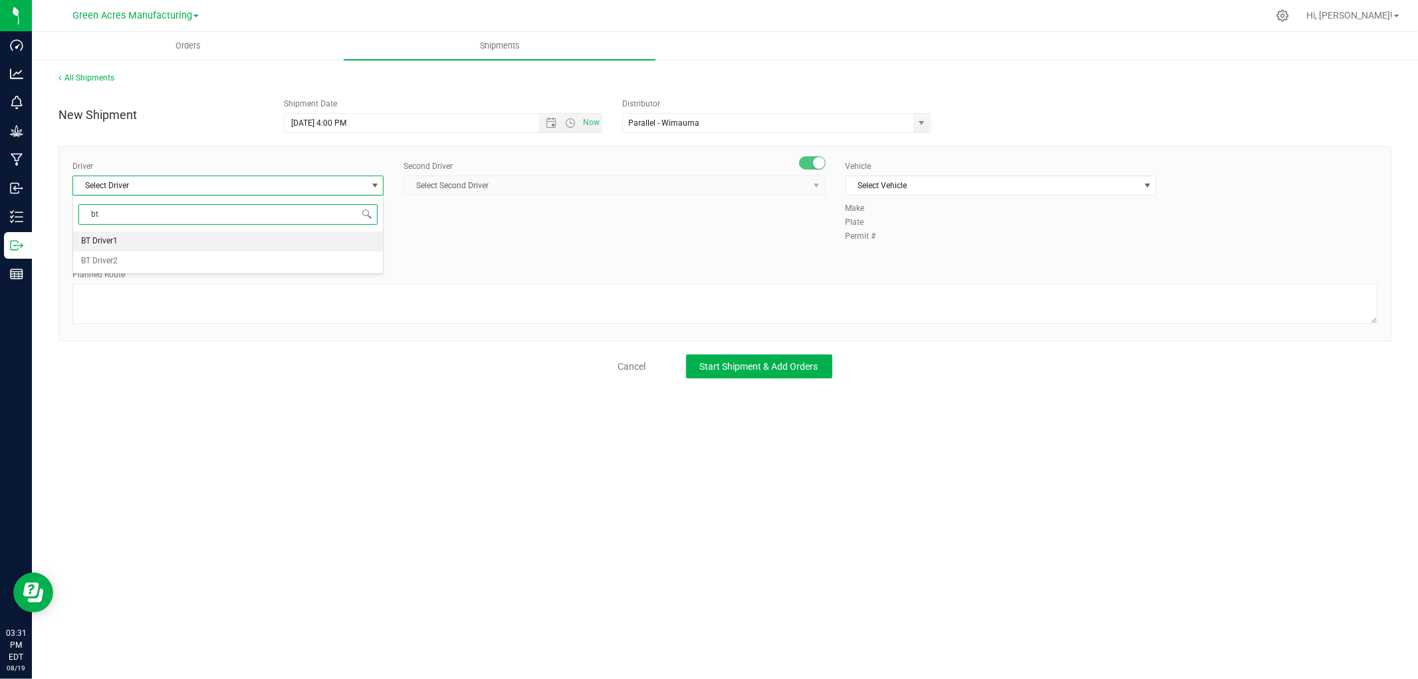
click at [193, 241] on li "BT Driver1" at bounding box center [228, 241] width 310 height 20
type input "bt"
click at [481, 175] on span "Select Second Driver" at bounding box center [613, 185] width 421 height 20
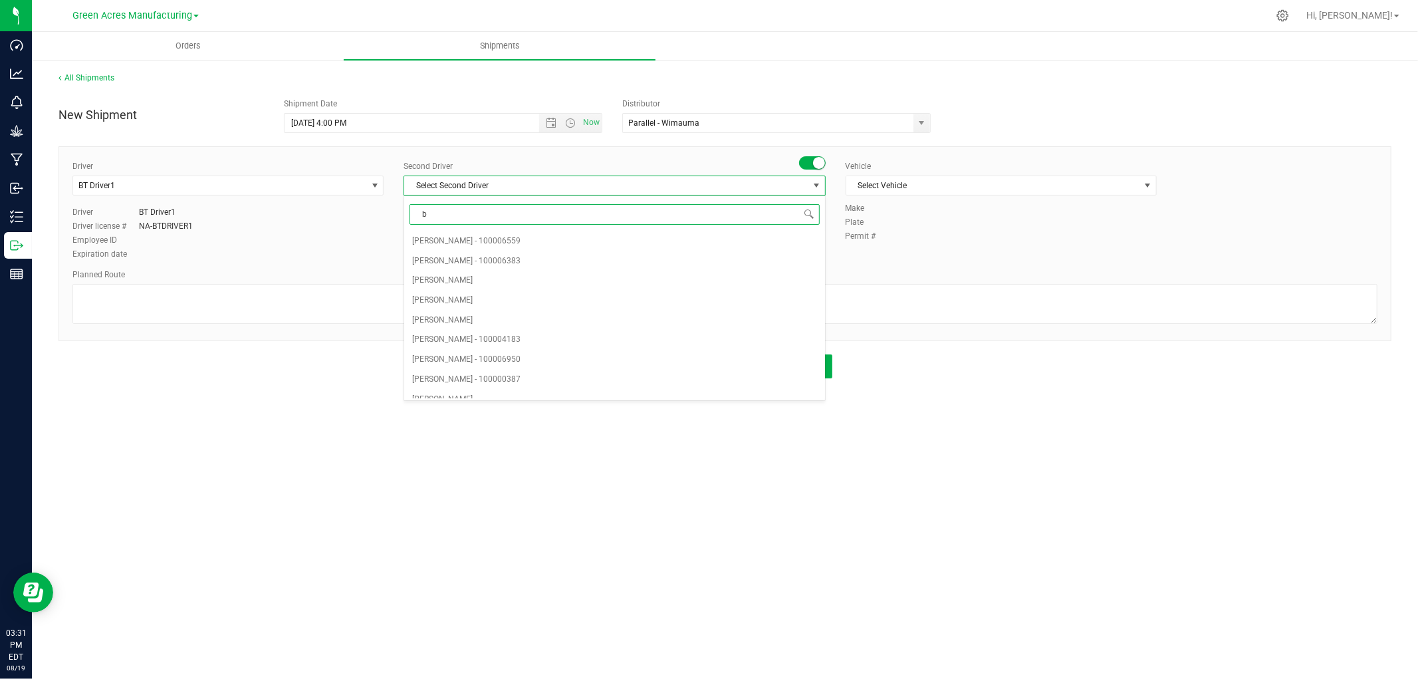
type input "bt"
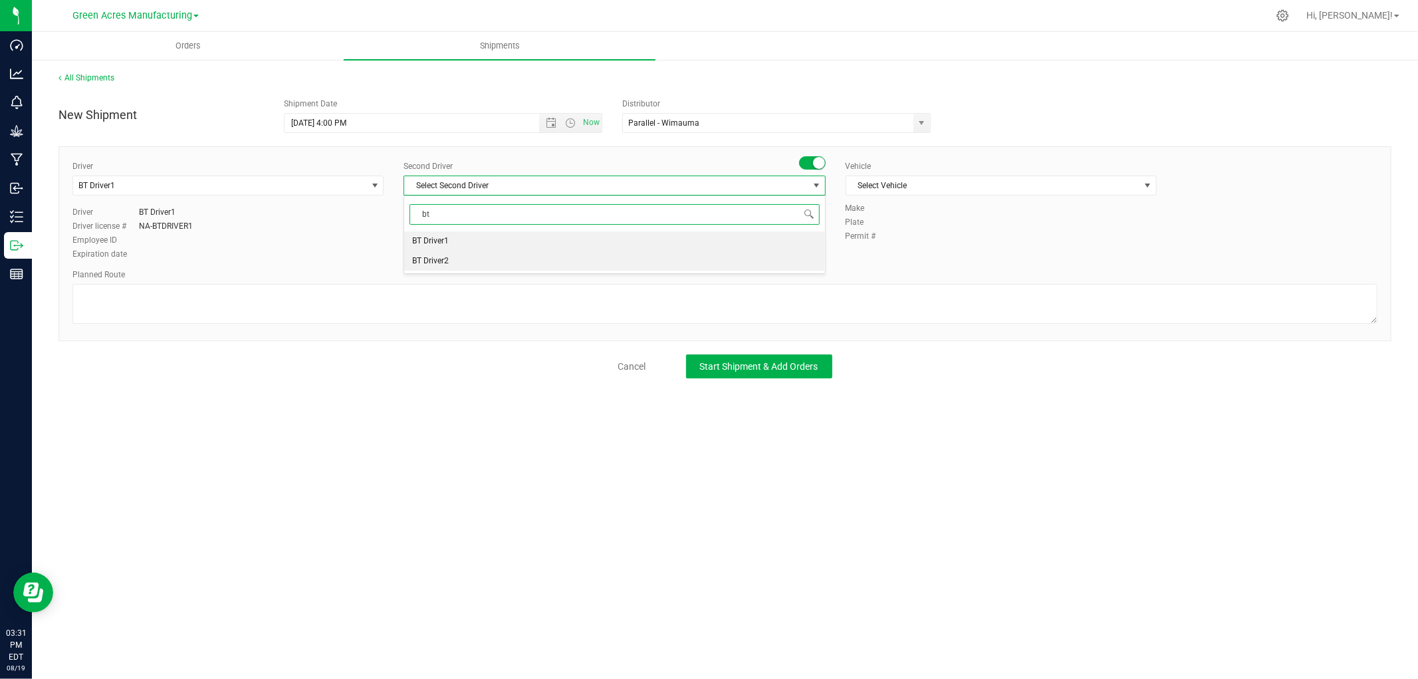
click at [457, 257] on li "BT Driver2" at bounding box center [614, 261] width 420 height 20
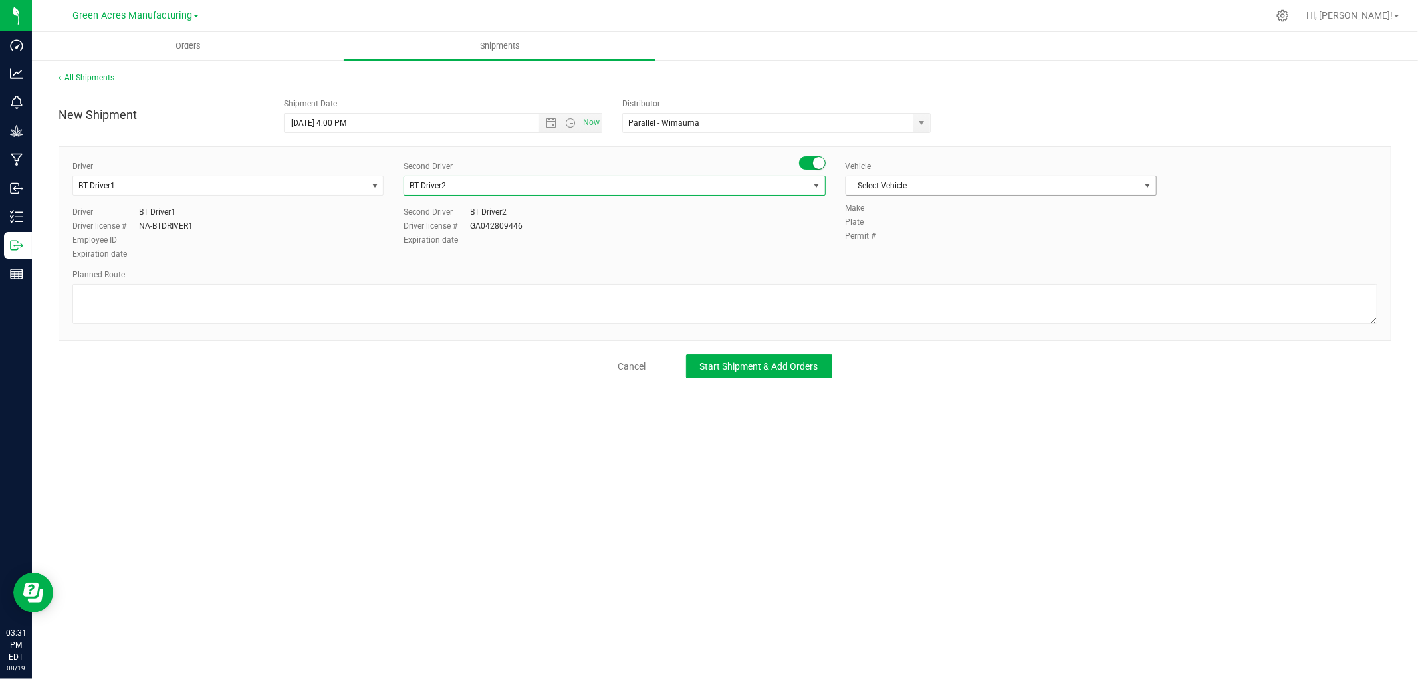
click at [876, 177] on span "Select Vehicle" at bounding box center [992, 185] width 293 height 19
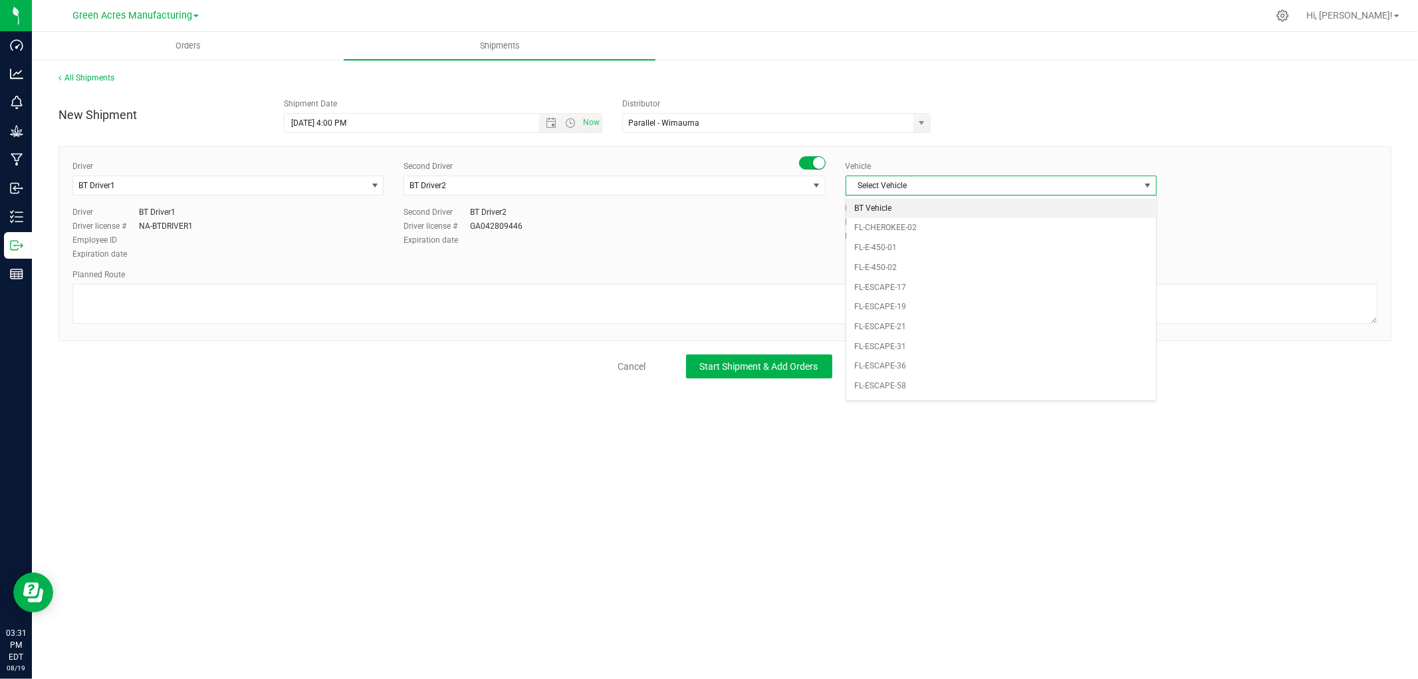
click at [877, 208] on li "BT Vehicle" at bounding box center [1001, 209] width 310 height 20
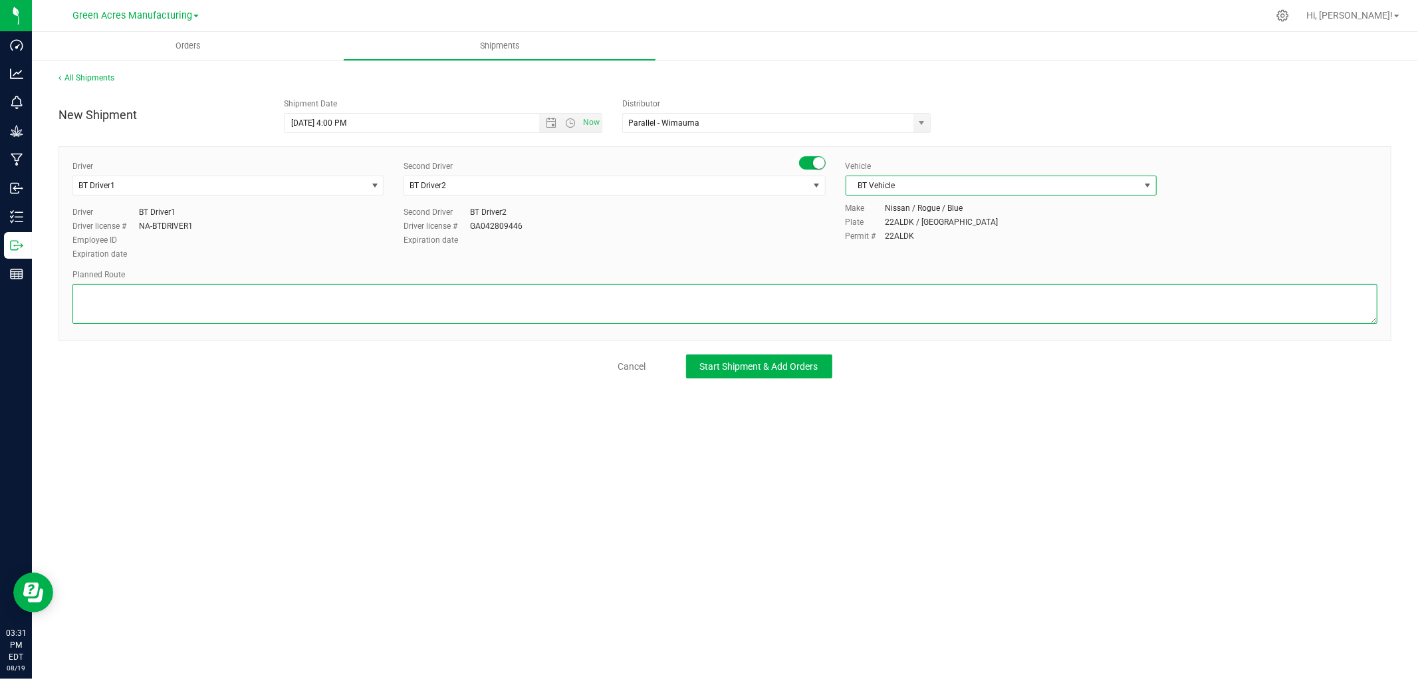
click at [512, 304] on textarea at bounding box center [724, 304] width 1305 height 40
type textarea "Biotrack ID correction - sample collected by lab"
click at [707, 368] on span "Start Shipment & Add Orders" at bounding box center [759, 366] width 118 height 11
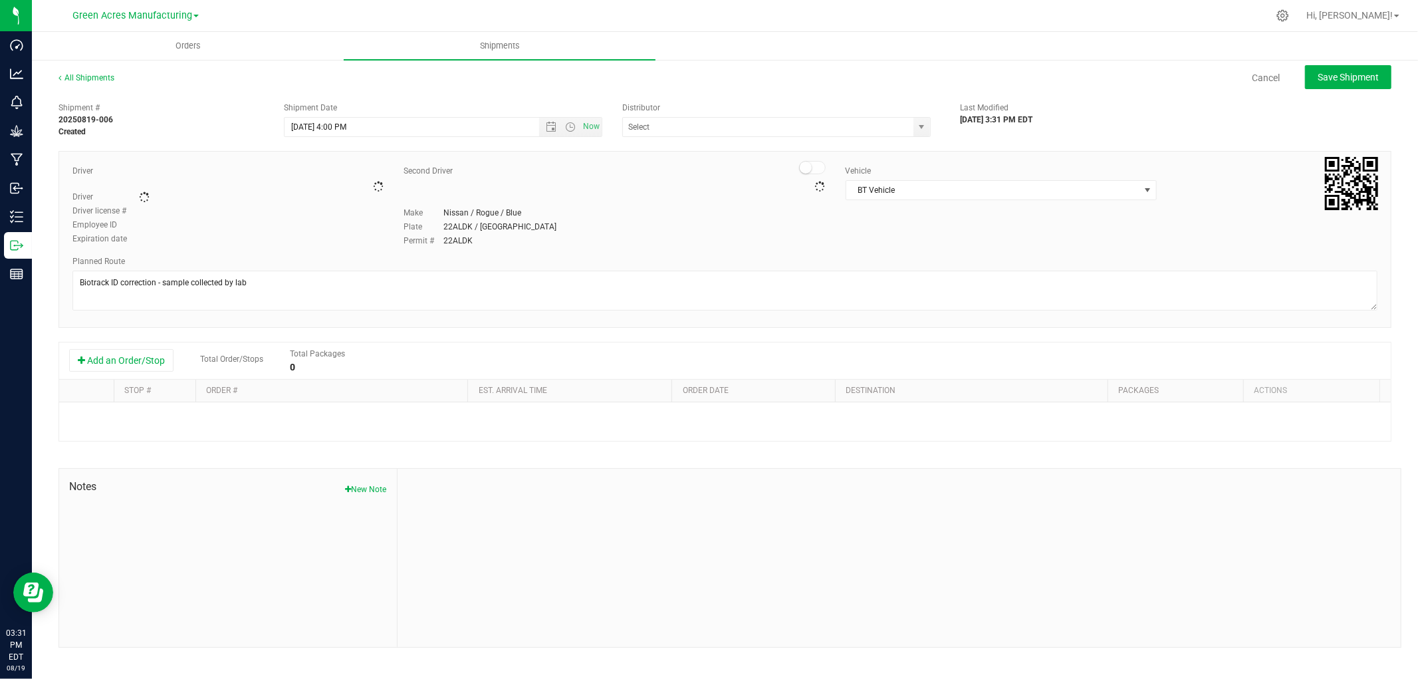
type input "Parallel - Wimauma"
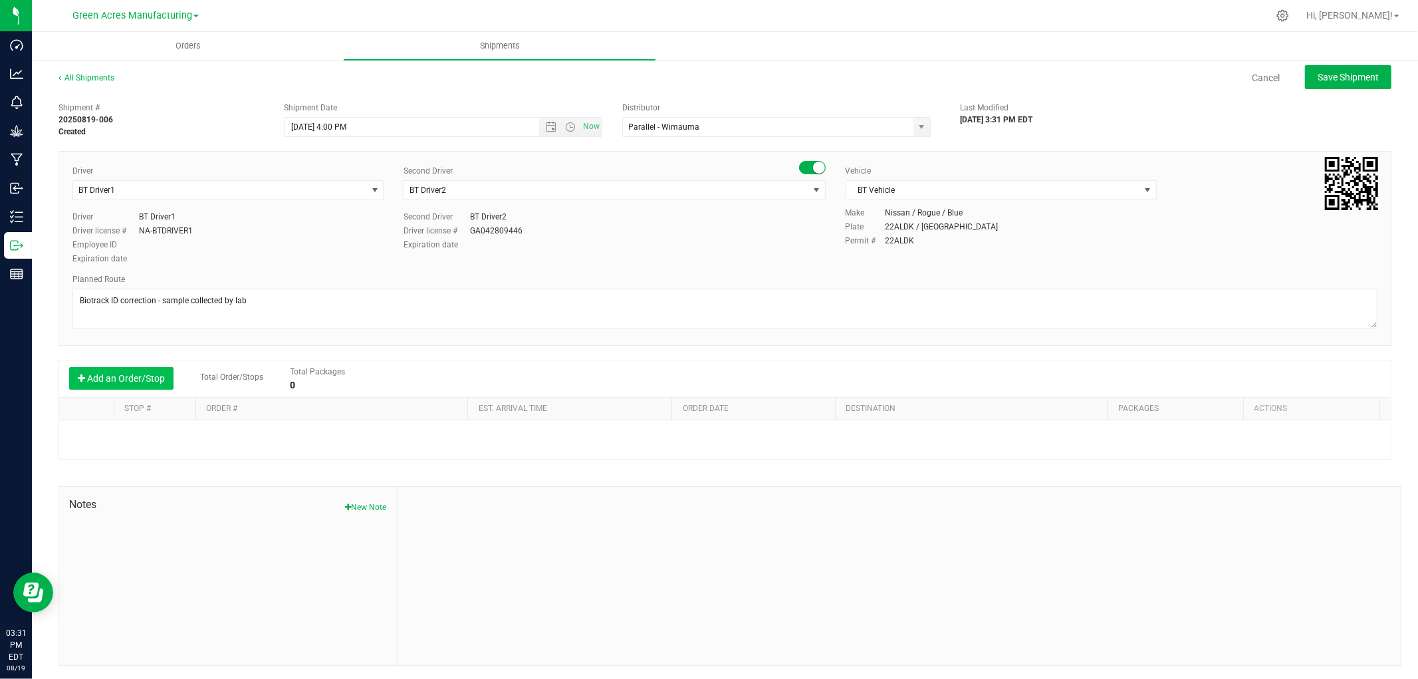
click at [137, 381] on button "Add an Order/Stop" at bounding box center [121, 378] width 104 height 23
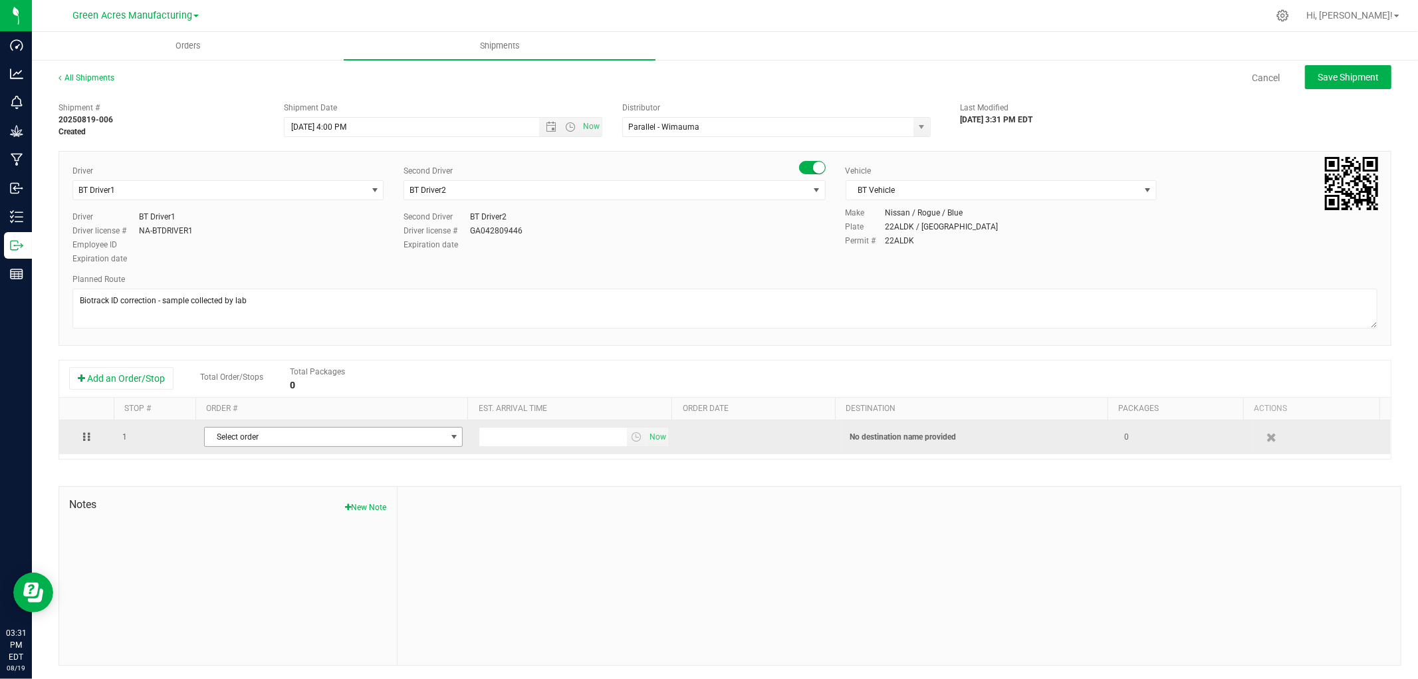
click at [433, 442] on span "Select order" at bounding box center [325, 436] width 241 height 19
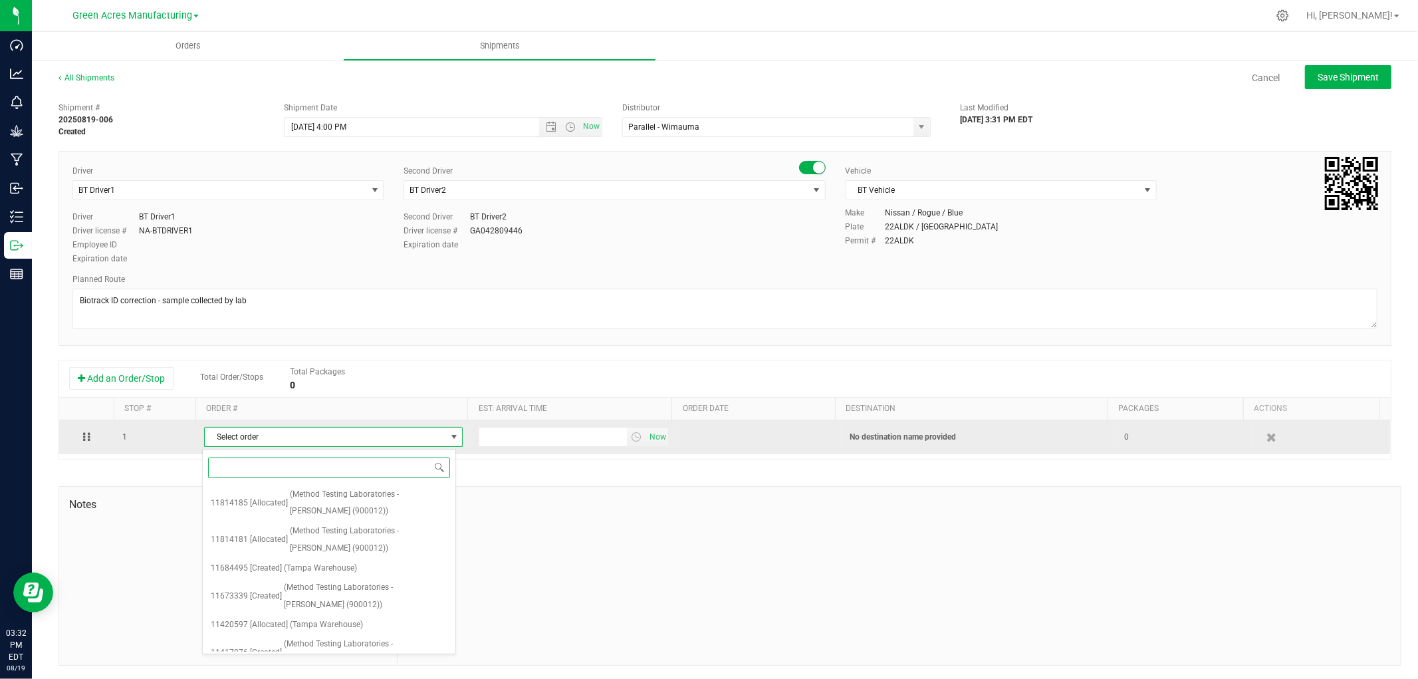
paste input "11814185"
type input "11814185"
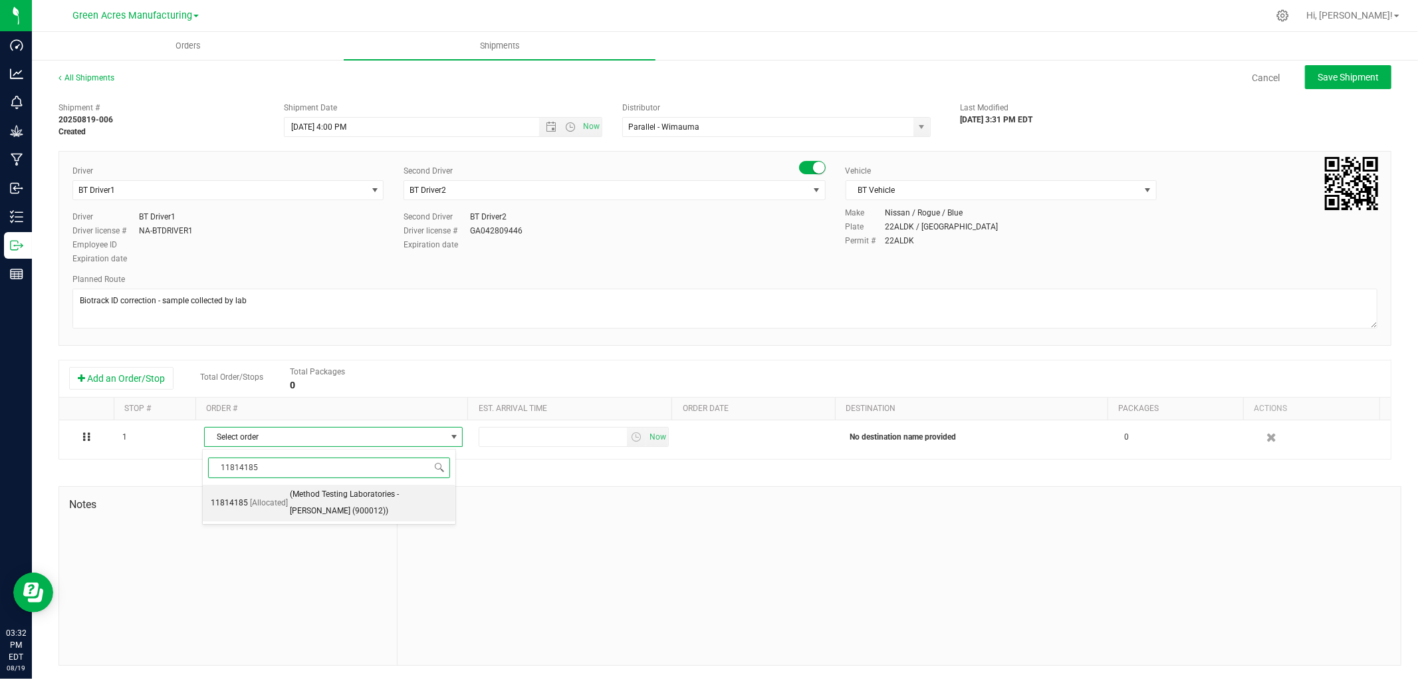
click at [369, 508] on span "(Method Testing Laboratories - [PERSON_NAME] (900012))" at bounding box center [369, 503] width 158 height 34
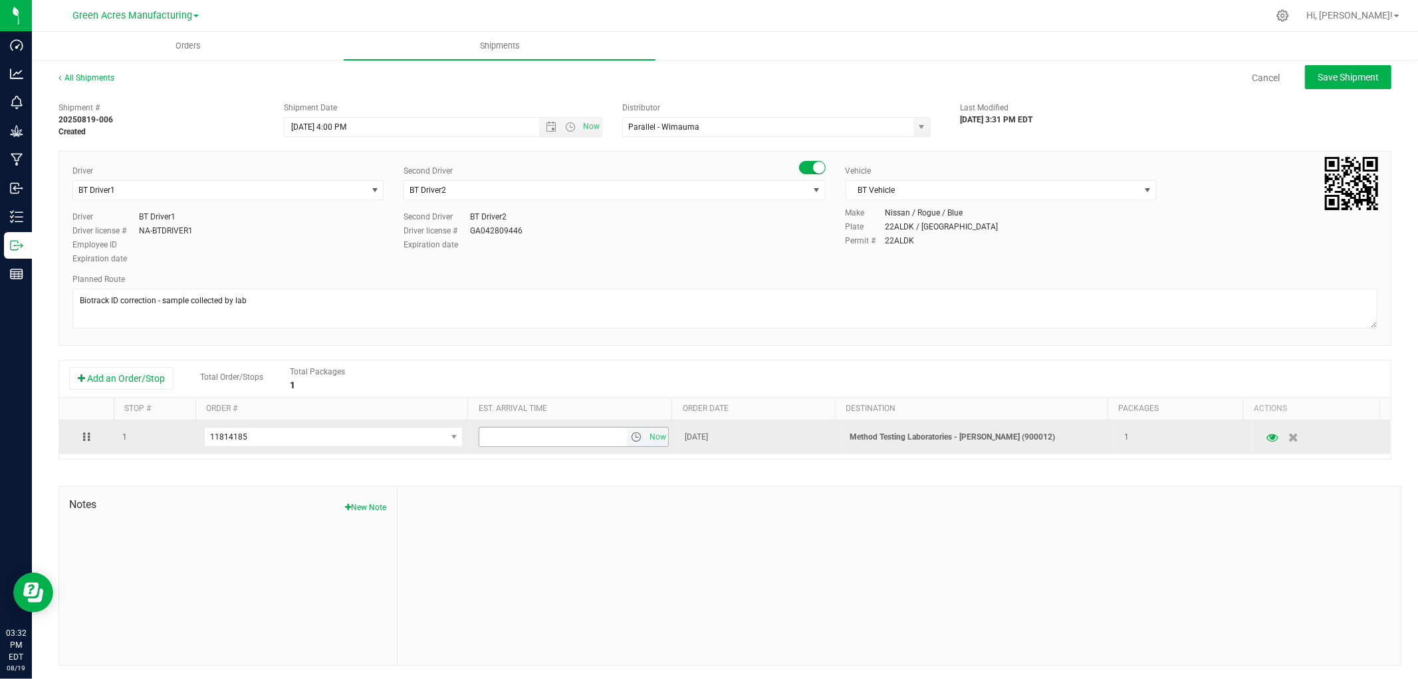
click at [631, 439] on span "select" at bounding box center [636, 436] width 11 height 11
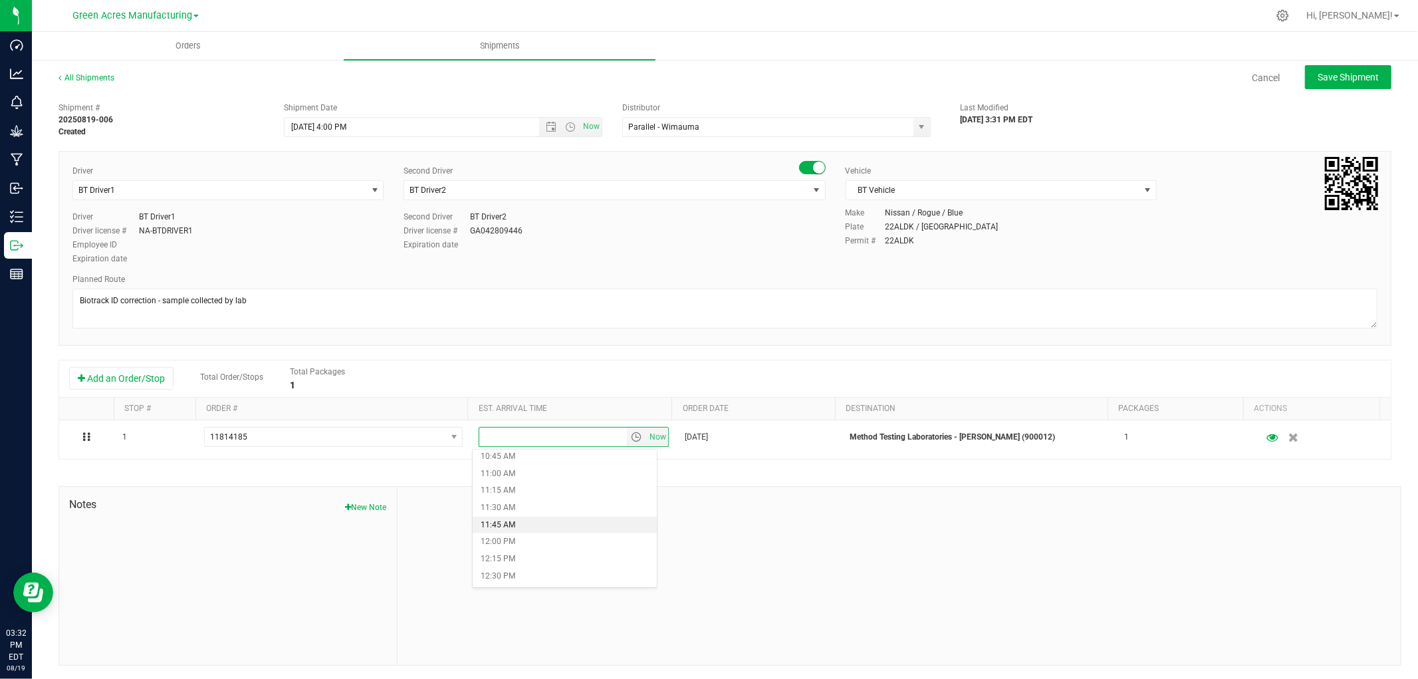
scroll to position [1107, 0]
click at [516, 517] on li "5:00 PM" at bounding box center [564, 514] width 183 height 17
click at [1324, 76] on span "Save Shipment" at bounding box center [1347, 77] width 61 height 11
type input "[DATE] 8:00 PM"
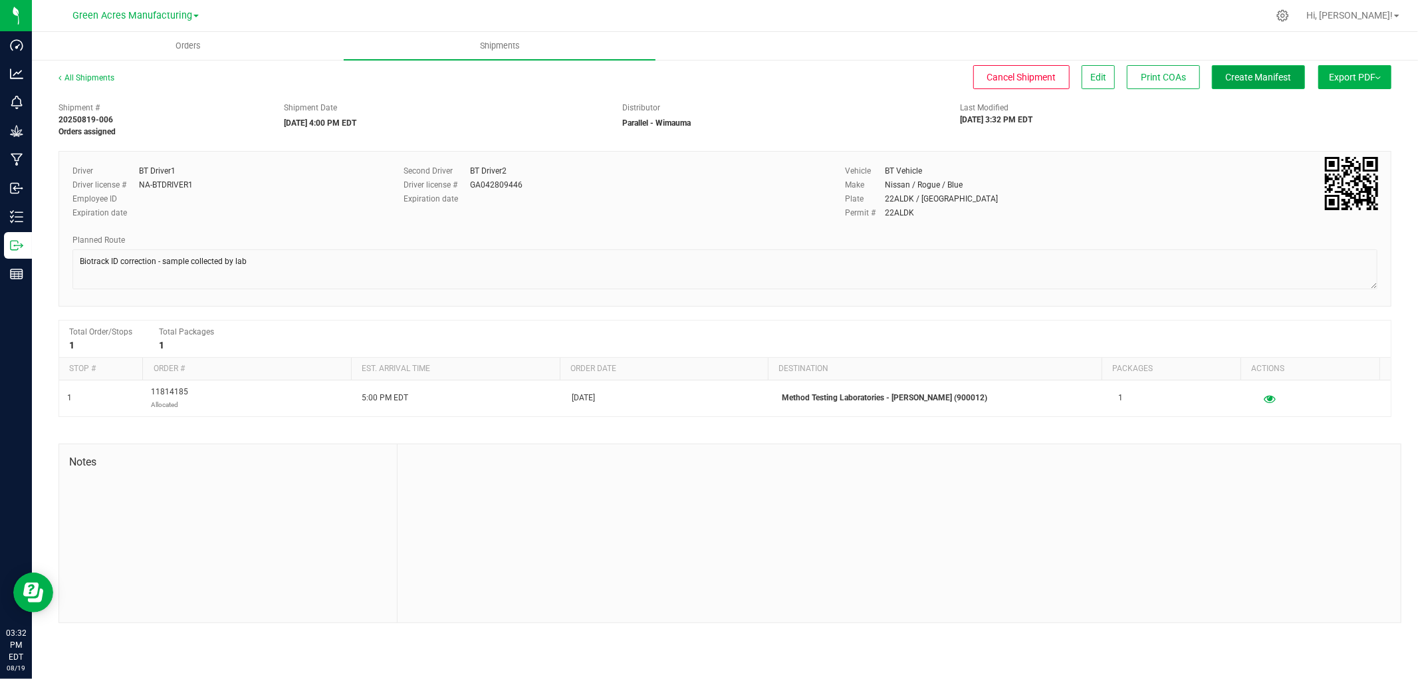
click at [1272, 78] on span "Create Manifest" at bounding box center [1259, 77] width 66 height 11
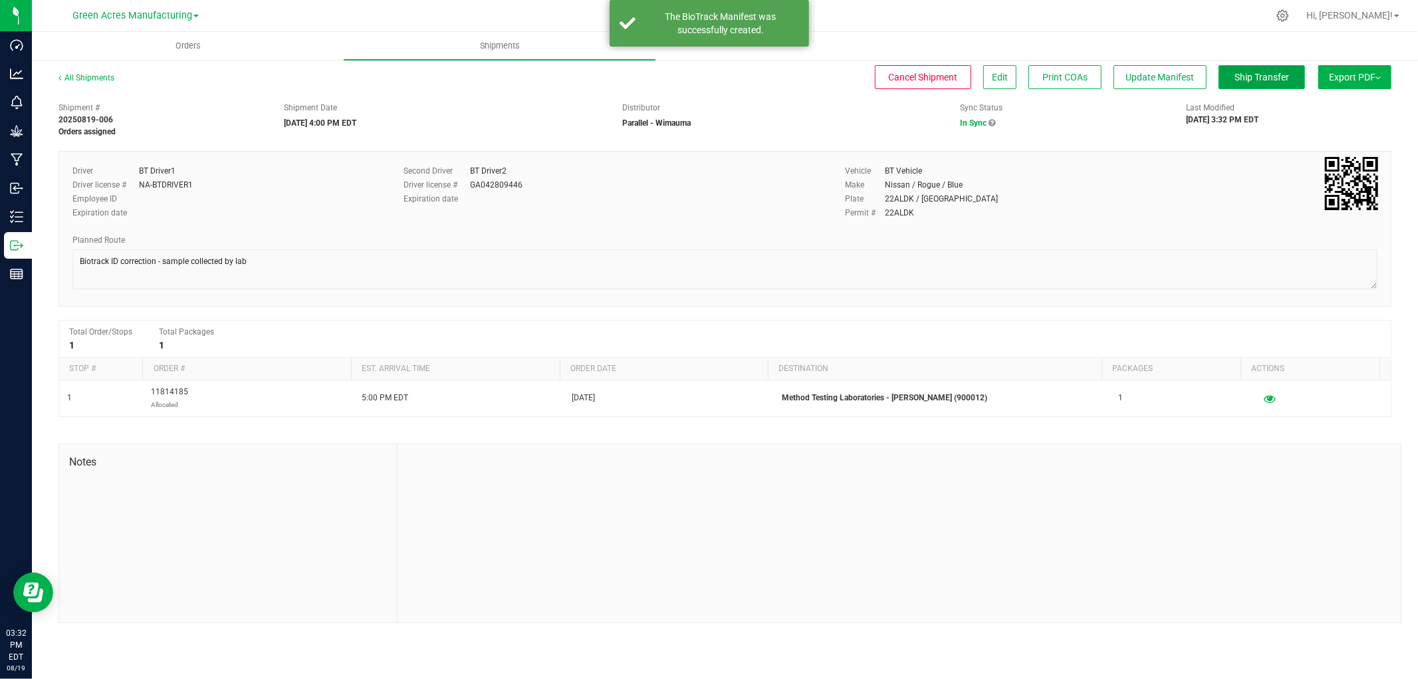
click at [1237, 77] on span "Ship Transfer" at bounding box center [1261, 77] width 54 height 11
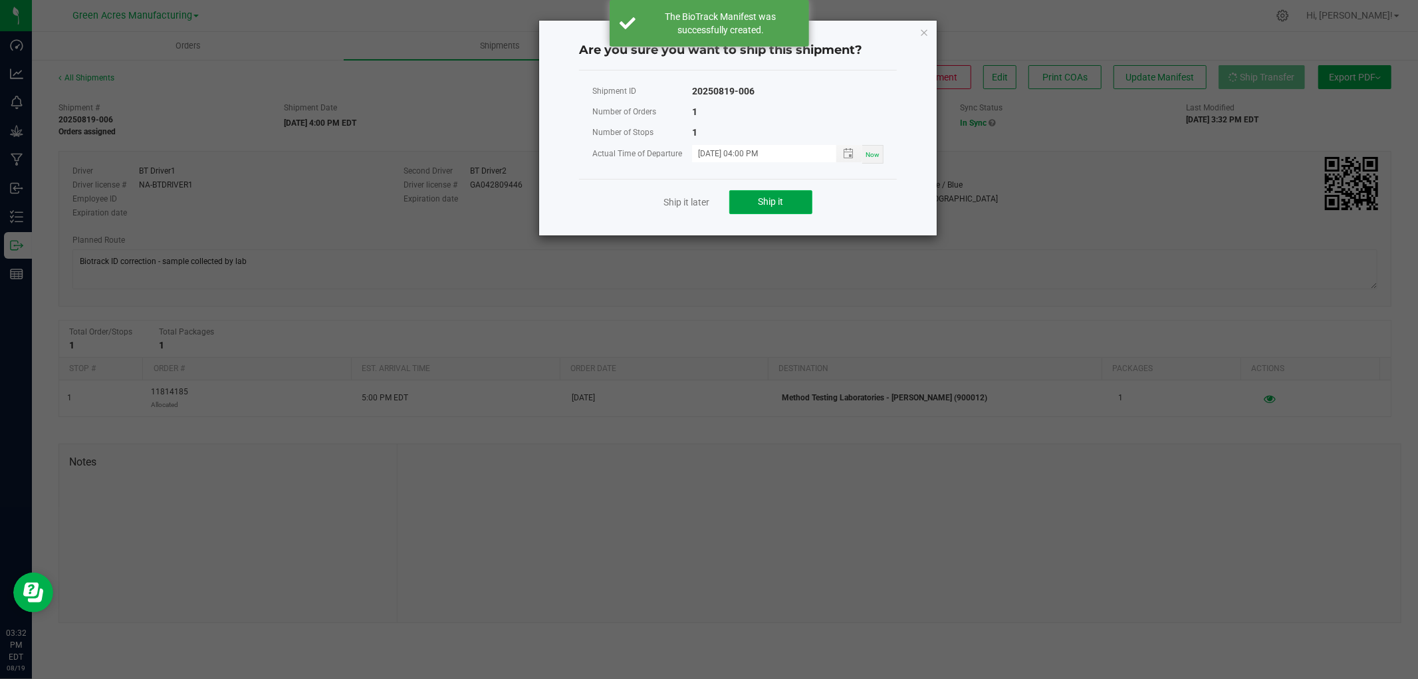
click at [794, 201] on button "Ship it" at bounding box center [770, 202] width 83 height 24
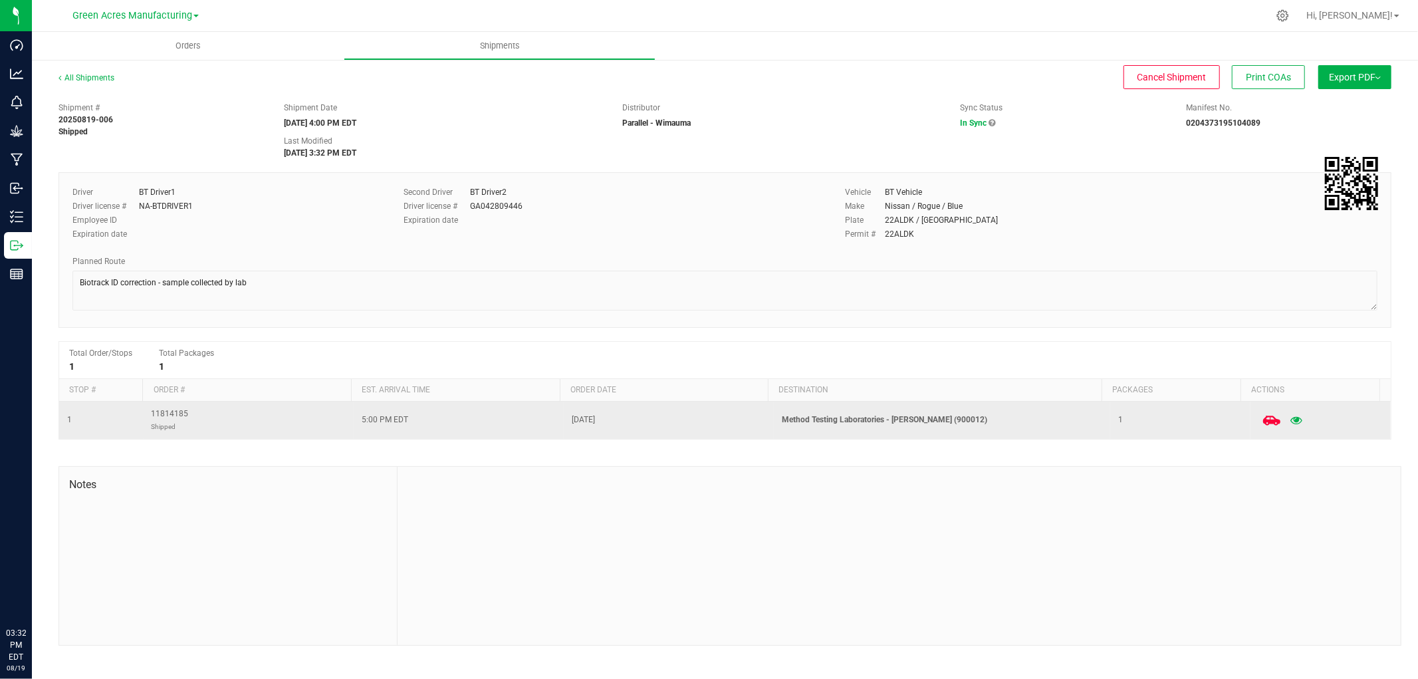
click at [1263, 425] on icon at bounding box center [1271, 419] width 17 height 9
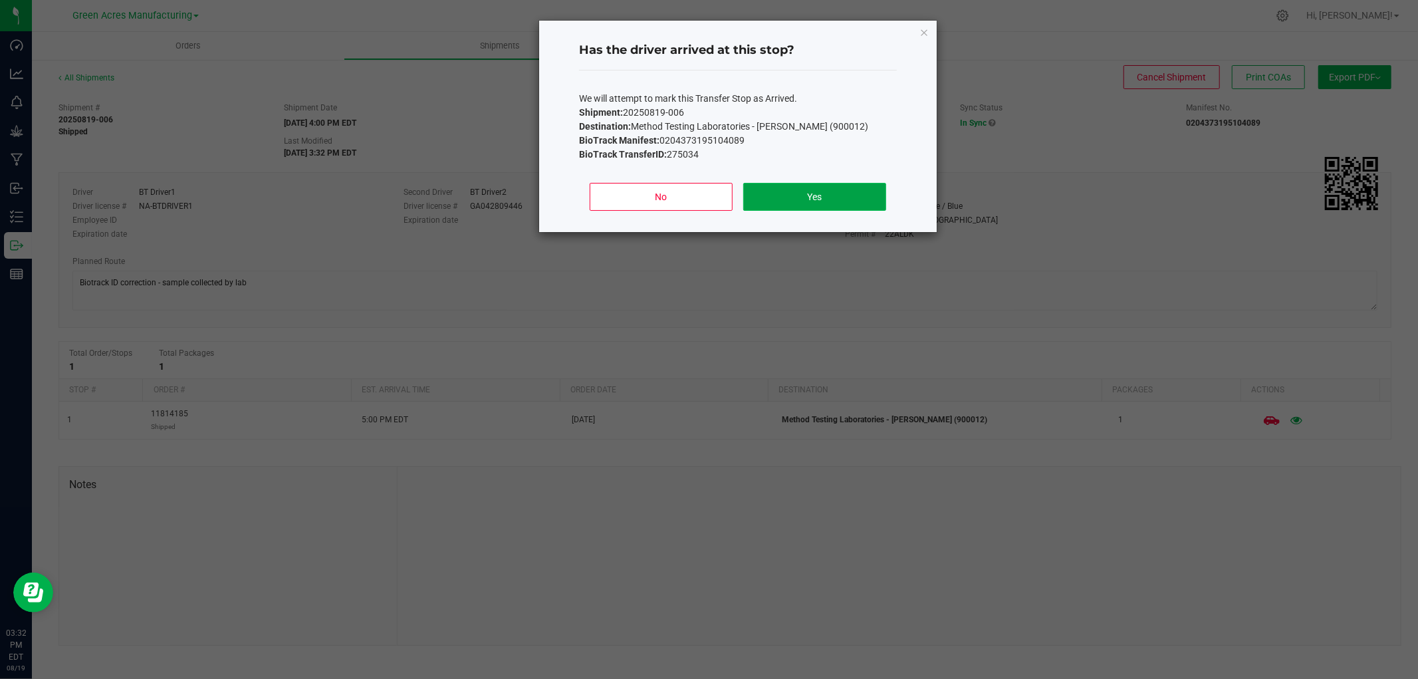
click at [805, 201] on button "Yes" at bounding box center [814, 197] width 143 height 28
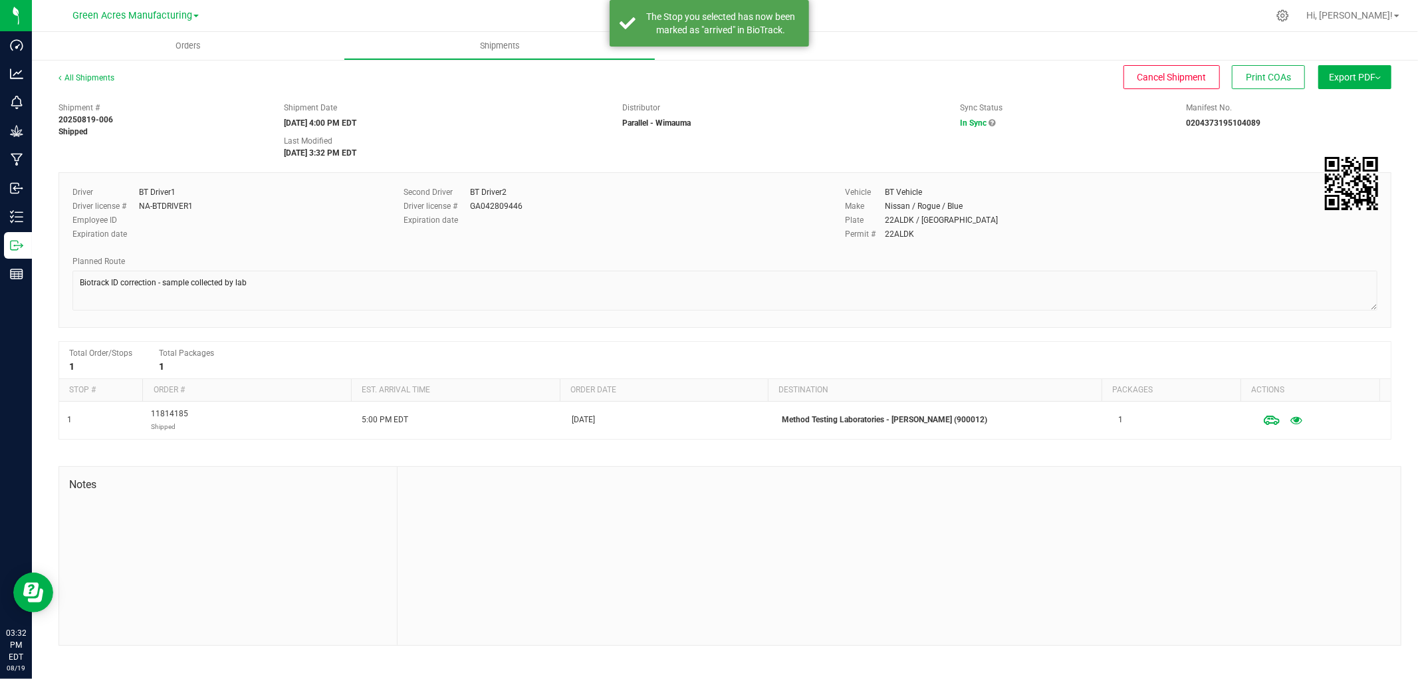
click at [1350, 84] on button "Export PDF" at bounding box center [1354, 77] width 73 height 24
click at [1332, 104] on span "Manifest by Package ID" at bounding box center [1335, 106] width 84 height 9
